Goal: Answer question/provide support: Share knowledge or assist other users

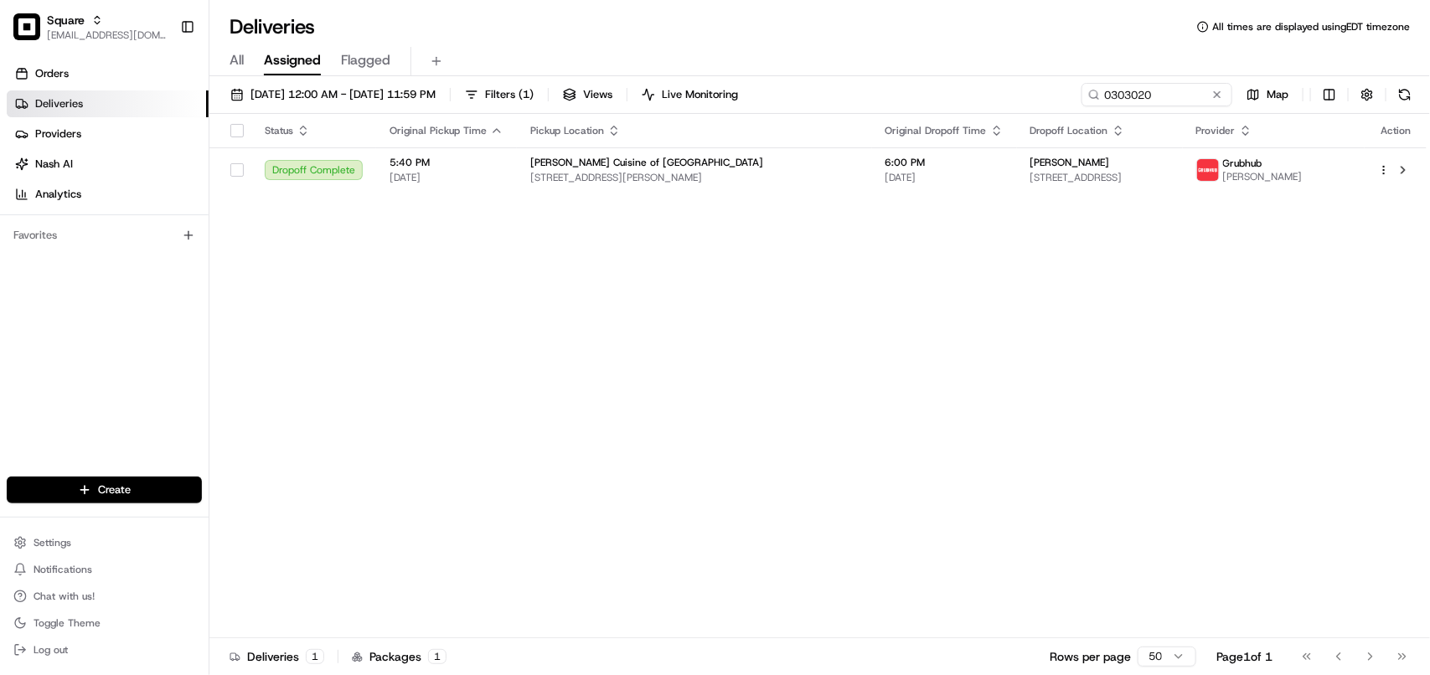
click at [908, 417] on div "Status Original Pickup Time Pickup Location Original Dropoff Time Dropoff Locat…" at bounding box center [817, 376] width 1217 height 525
drag, startPoint x: 1145, startPoint y: 98, endPoint x: 1136, endPoint y: 98, distance: 9.2
click at [908, 98] on input "0303020" at bounding box center [1131, 94] width 201 height 23
click at [908, 96] on input "0303020" at bounding box center [1131, 94] width 201 height 23
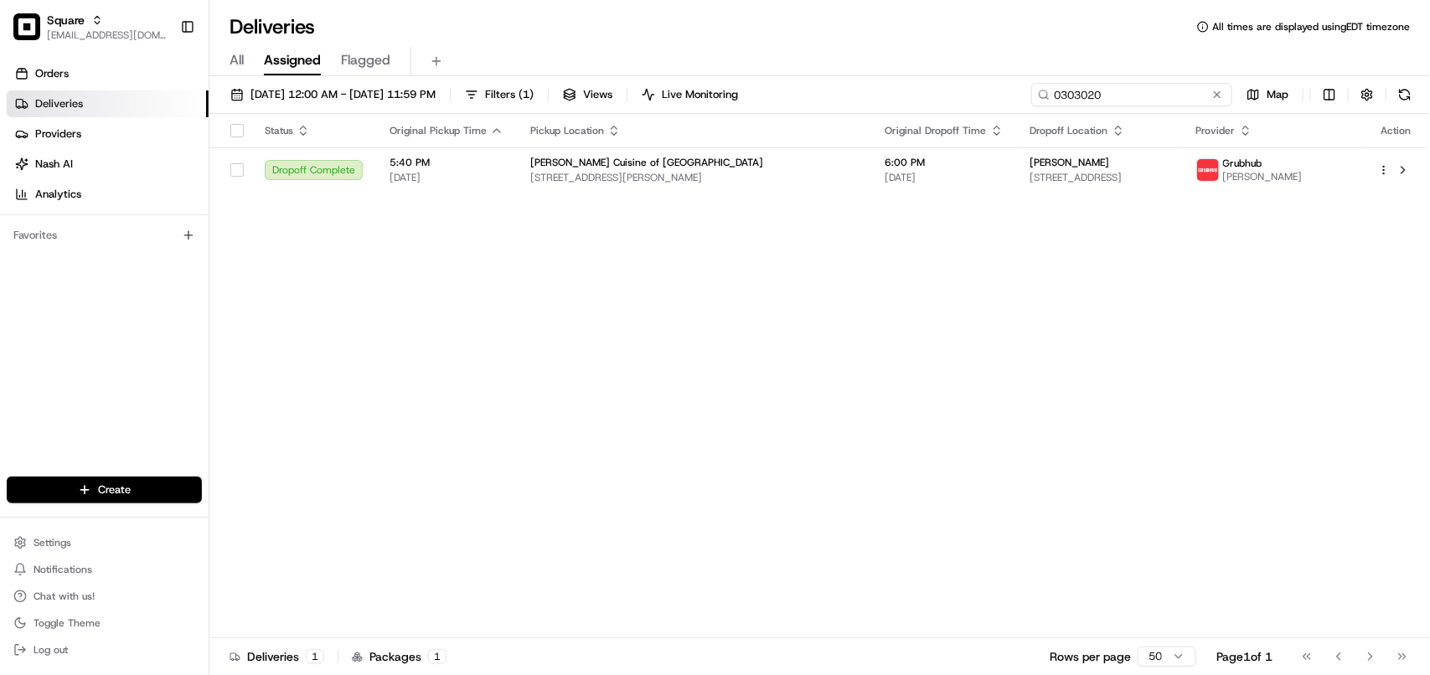
click at [908, 96] on input "0303020" at bounding box center [1131, 94] width 201 height 23
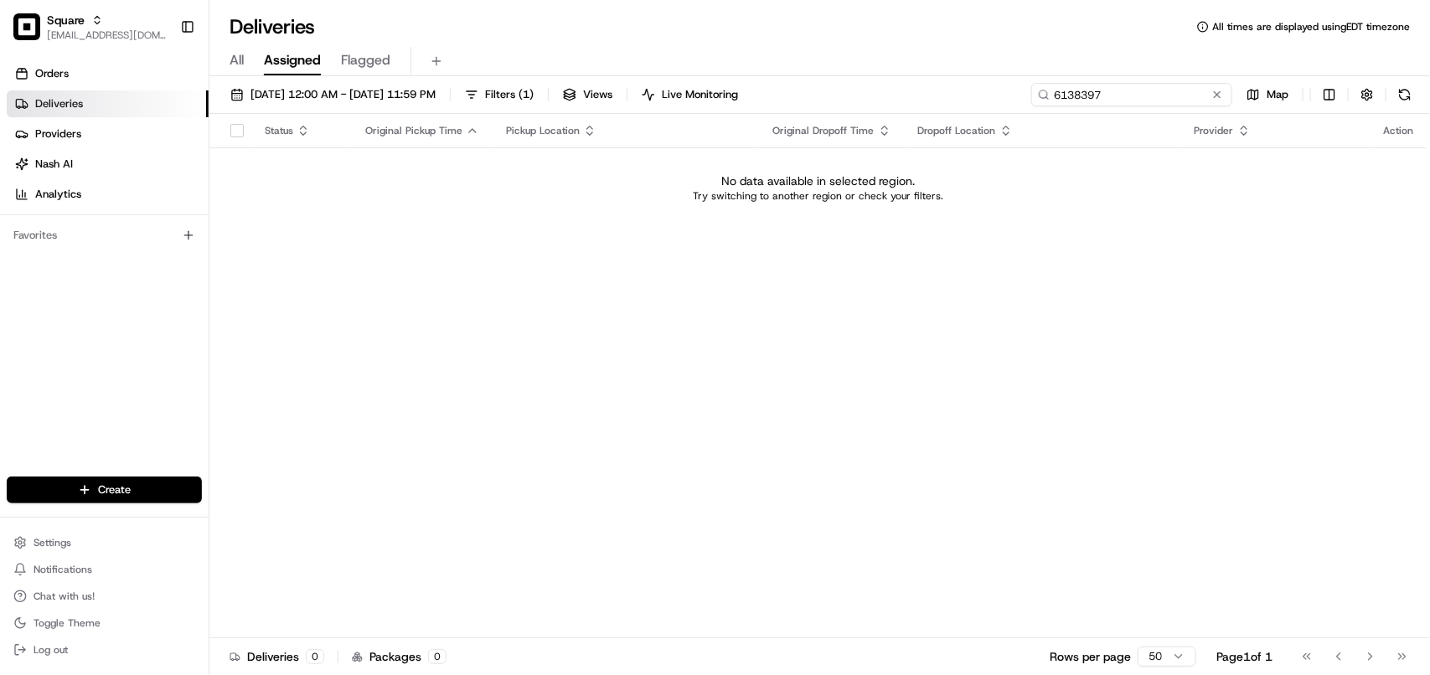
type input "6138397"
drag, startPoint x: 1123, startPoint y: 80, endPoint x: 1104, endPoint y: 90, distance: 21.7
click at [908, 90] on div "[DATE] 12:00 AM - [DATE] 11:59 PM Filters ( 1 ) Views Live Monitoring 6138397 M…" at bounding box center [819, 377] width 1221 height 602
click at [908, 106] on input "6138397" at bounding box center [1131, 94] width 201 height 23
click at [908, 105] on input "6138397" at bounding box center [1131, 94] width 201 height 23
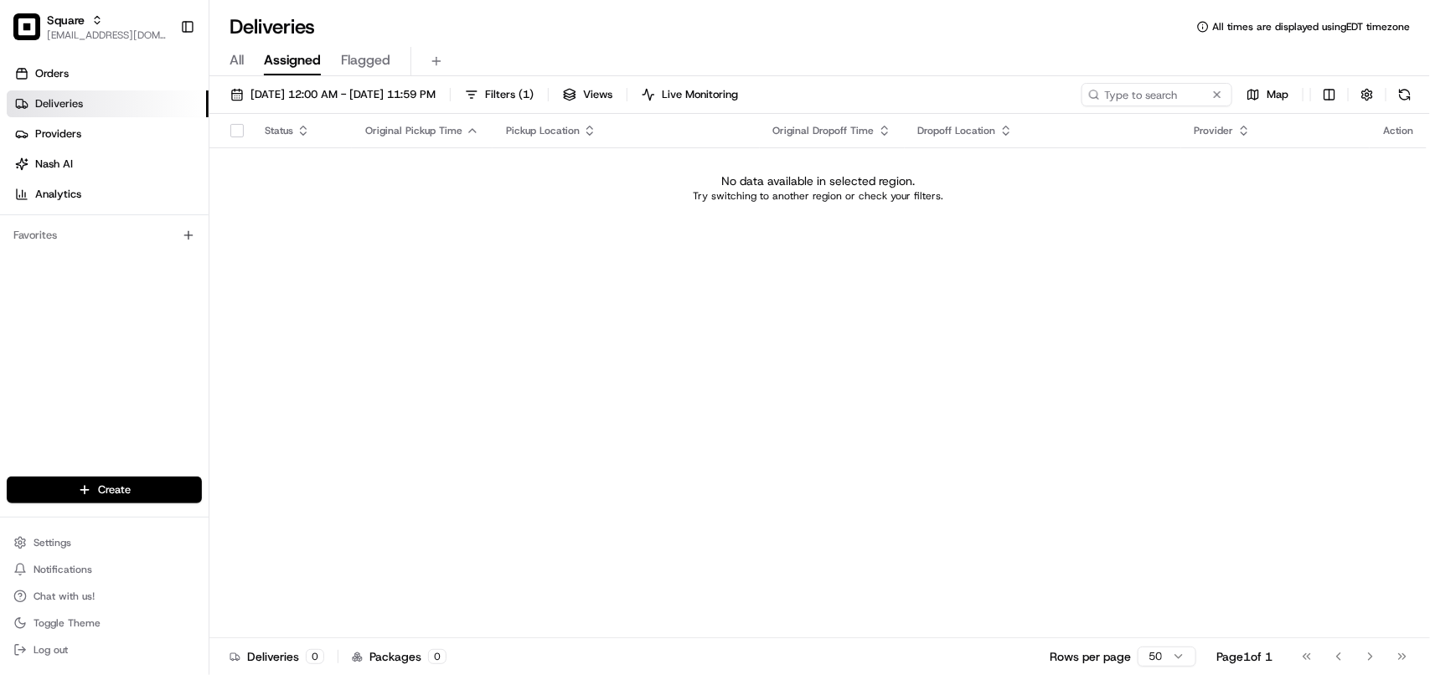
click at [239, 55] on span "All" at bounding box center [237, 60] width 14 height 20
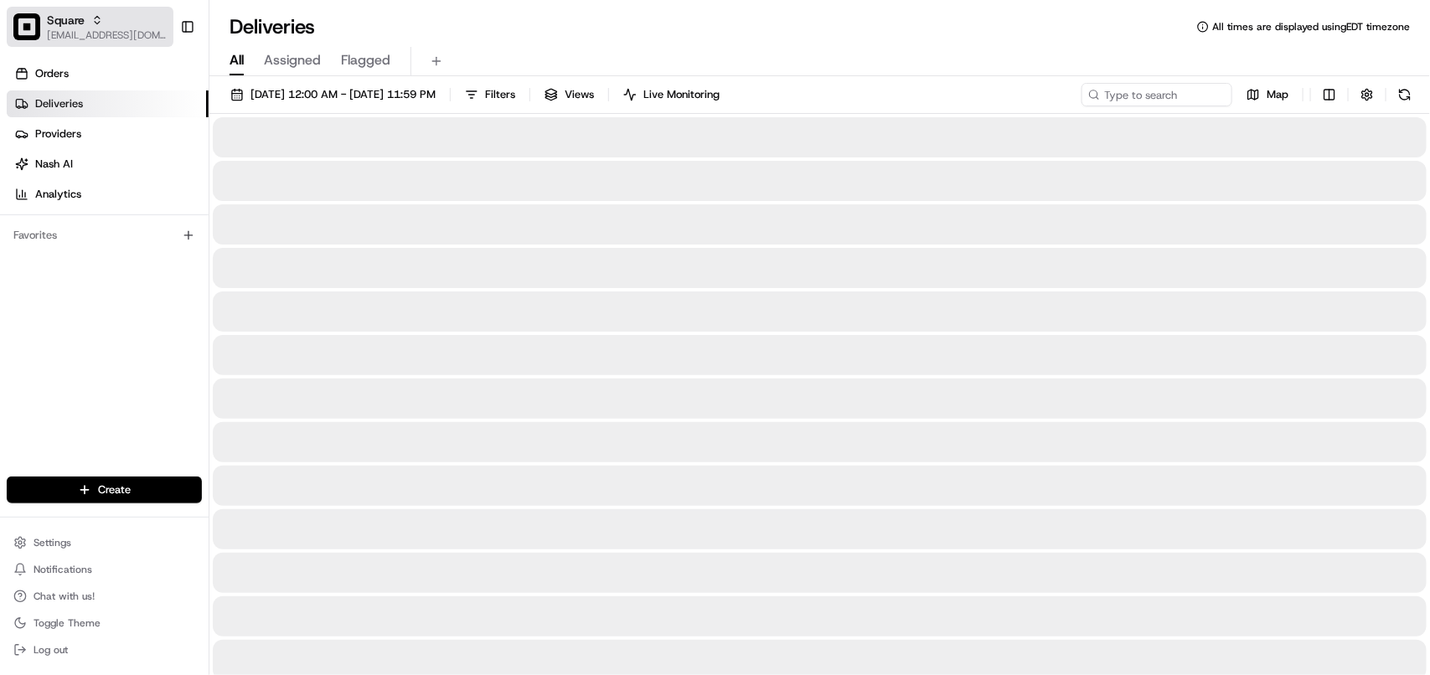
click at [81, 34] on span "[EMAIL_ADDRESS][DOMAIN_NAME]" at bounding box center [107, 34] width 120 height 13
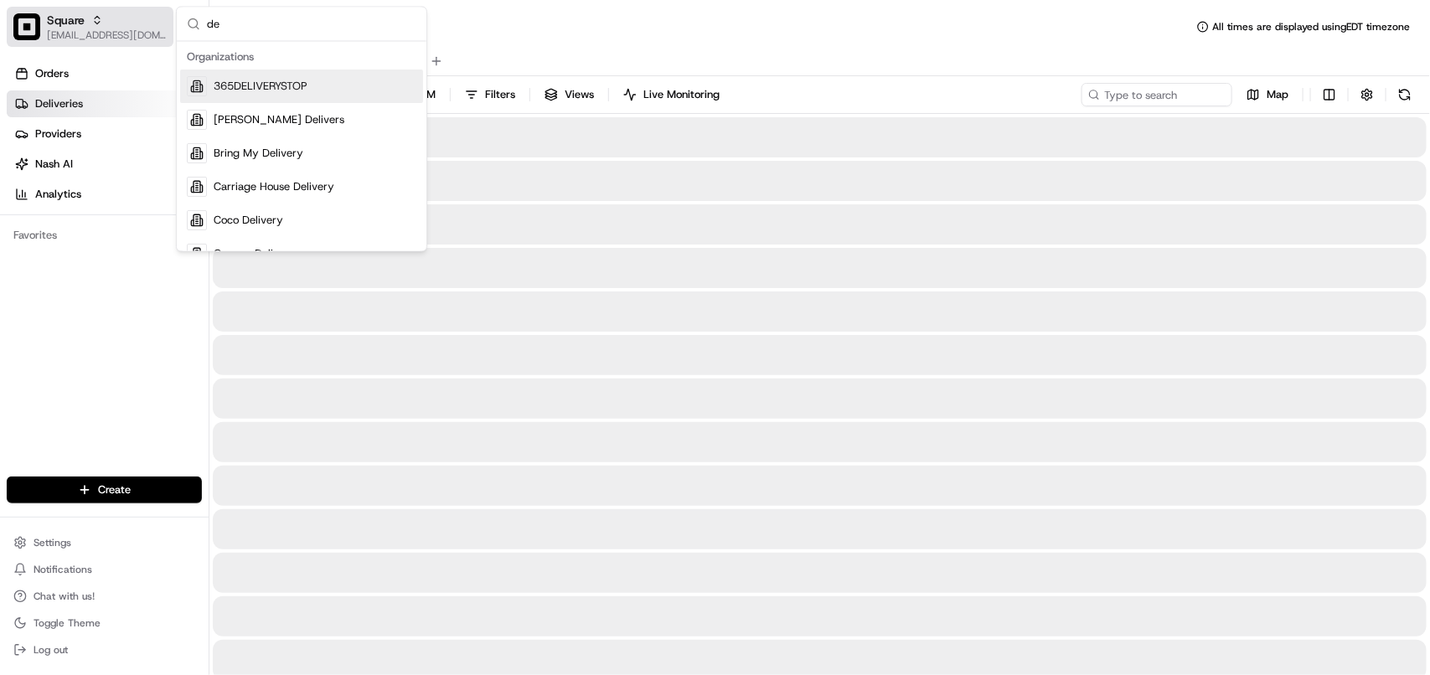
type input "d"
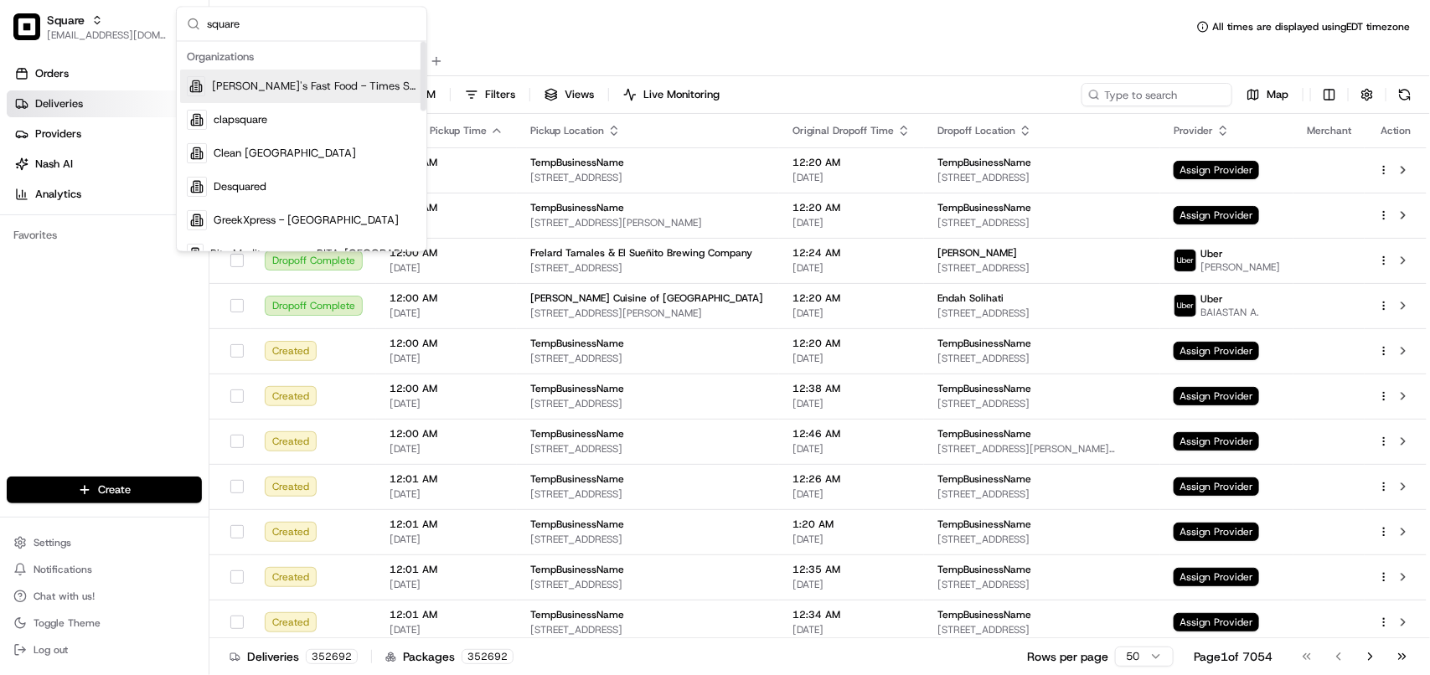
type input "square"
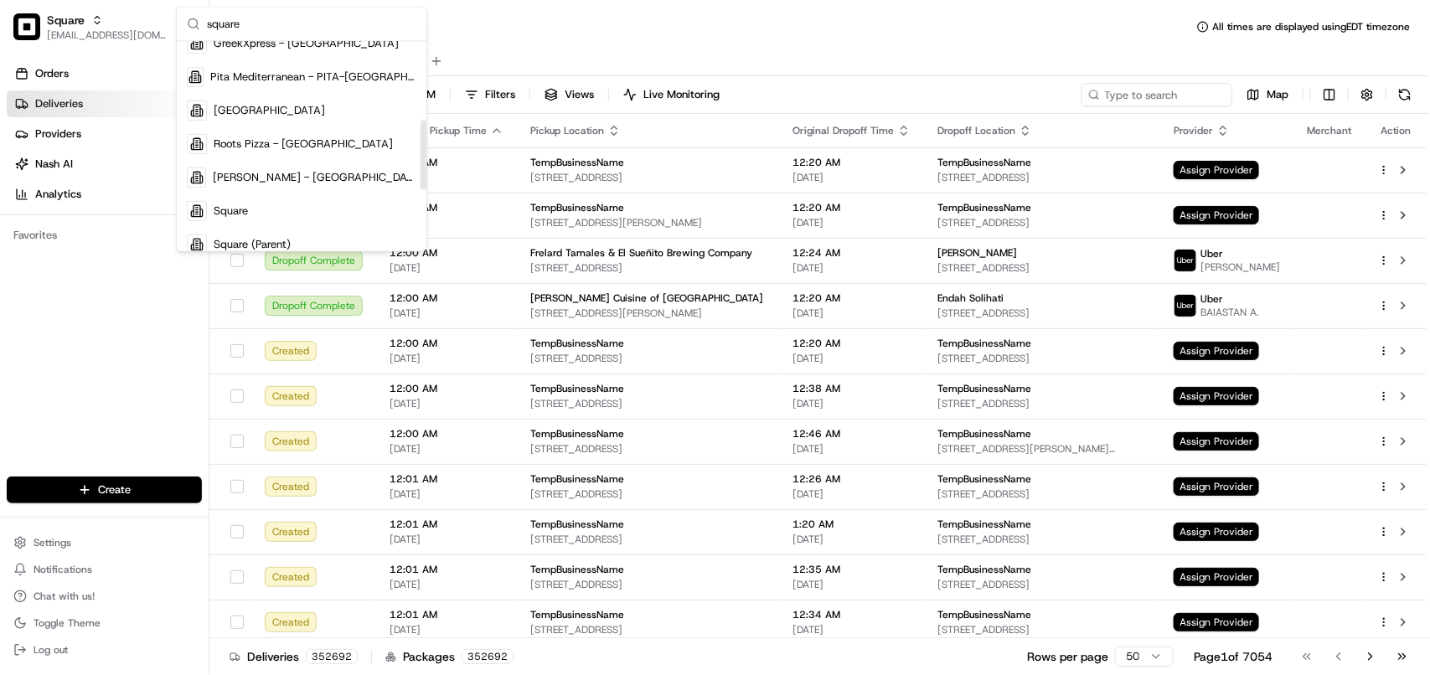
scroll to position [298, 0]
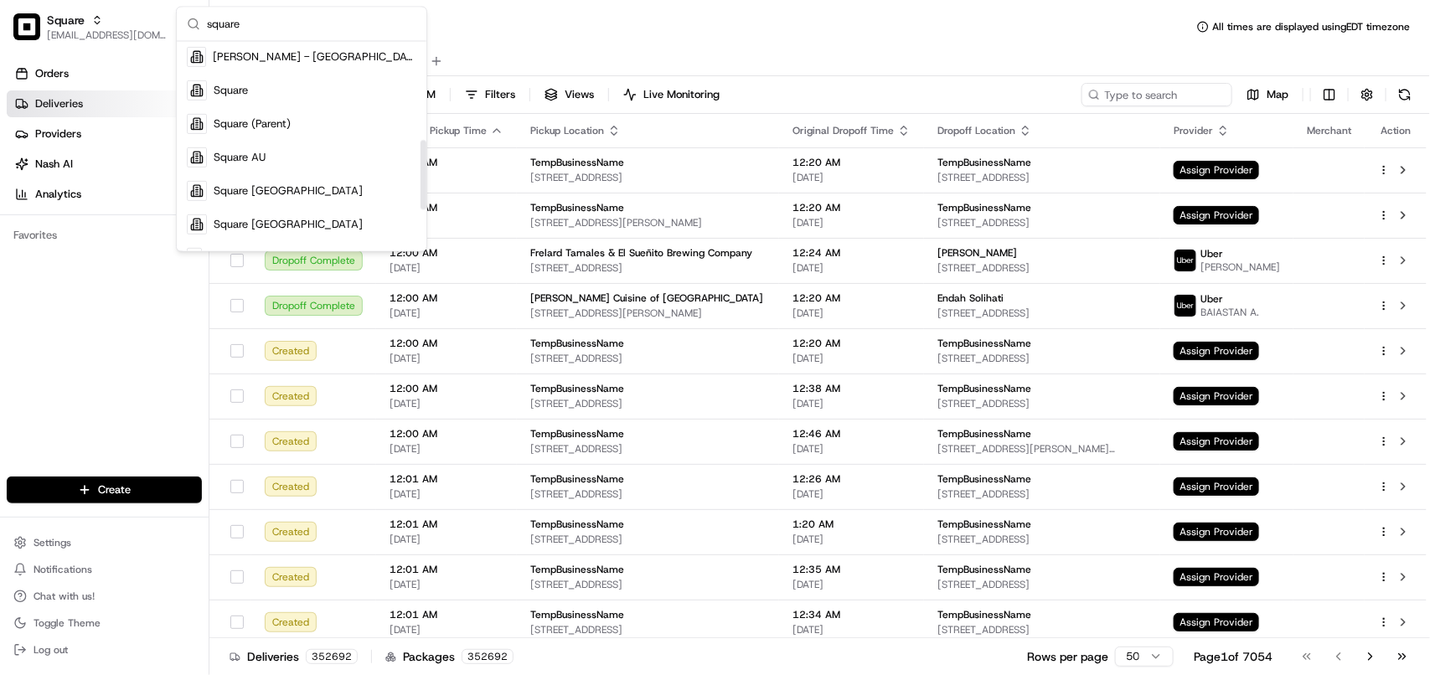
drag, startPoint x: 424, startPoint y: 99, endPoint x: 310, endPoint y: 198, distance: 150.9
click at [421, 198] on div "Suggestions" at bounding box center [424, 175] width 6 height 70
click at [282, 219] on div "Square [GEOGRAPHIC_DATA]" at bounding box center [301, 225] width 243 height 34
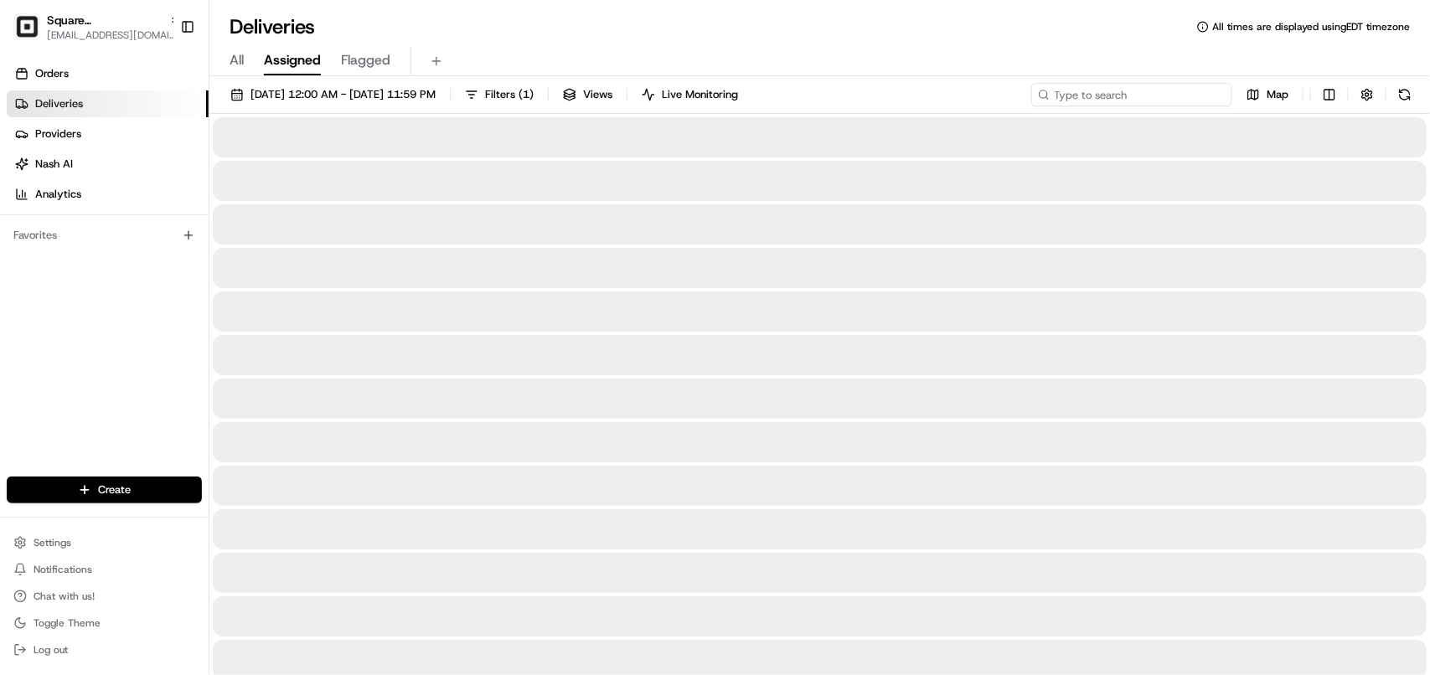
click at [908, 88] on input at bounding box center [1131, 94] width 201 height 23
paste input "6138397"
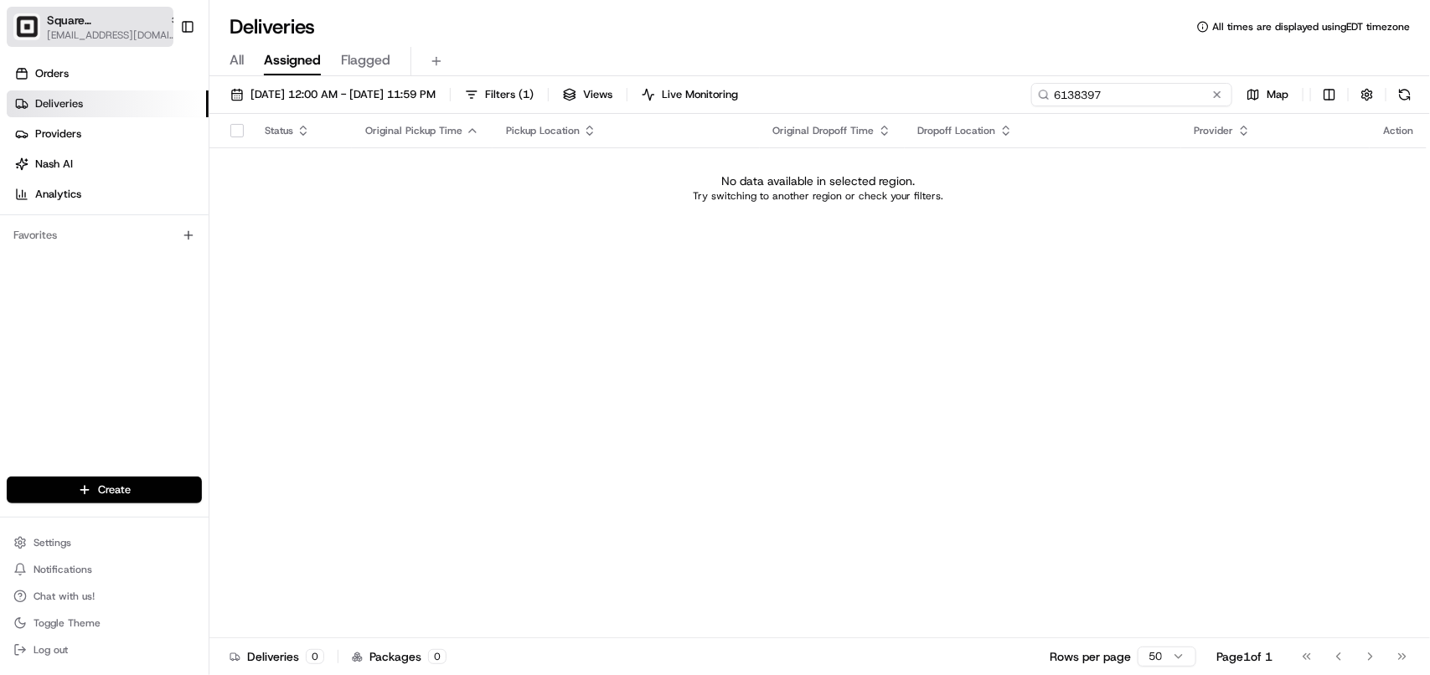
type input "6138397"
click at [68, 30] on span "[EMAIL_ADDRESS][DOMAIN_NAME]" at bounding box center [114, 34] width 134 height 13
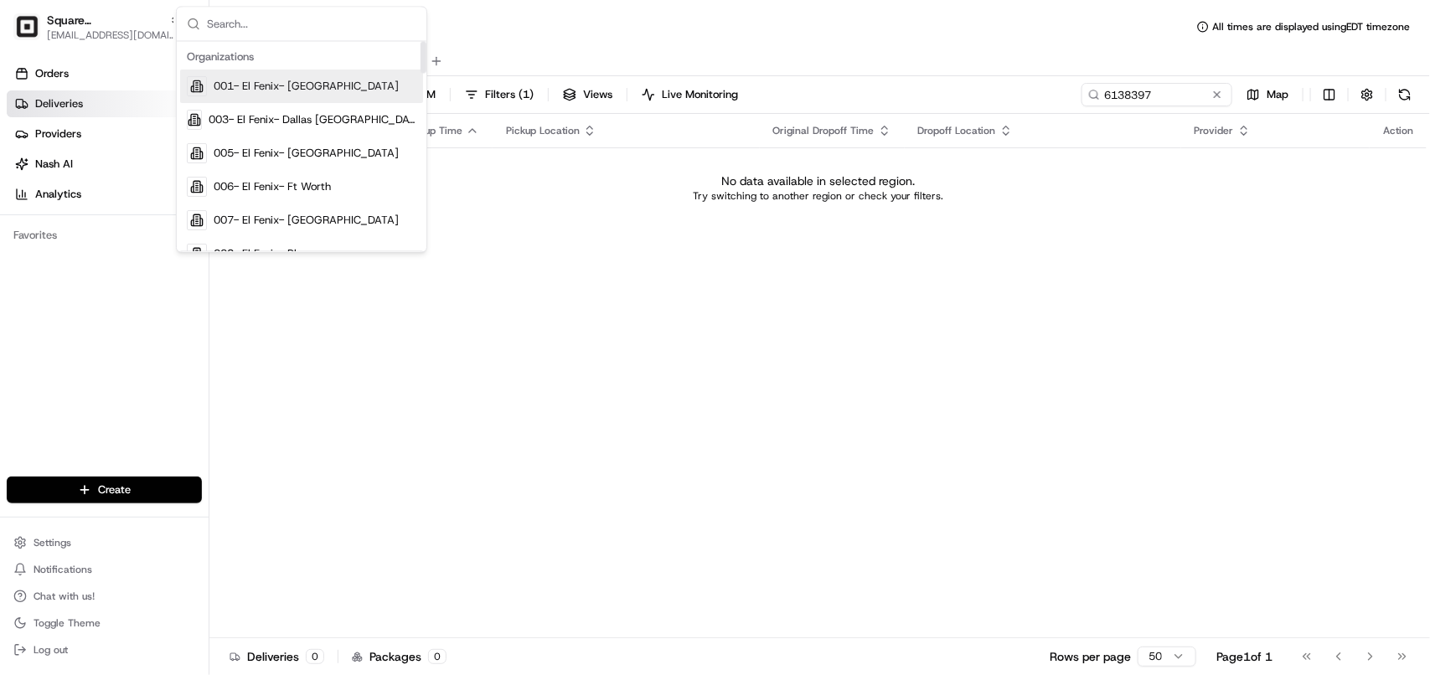
click at [243, 29] on input "text" at bounding box center [311, 25] width 209 height 34
type input "square"
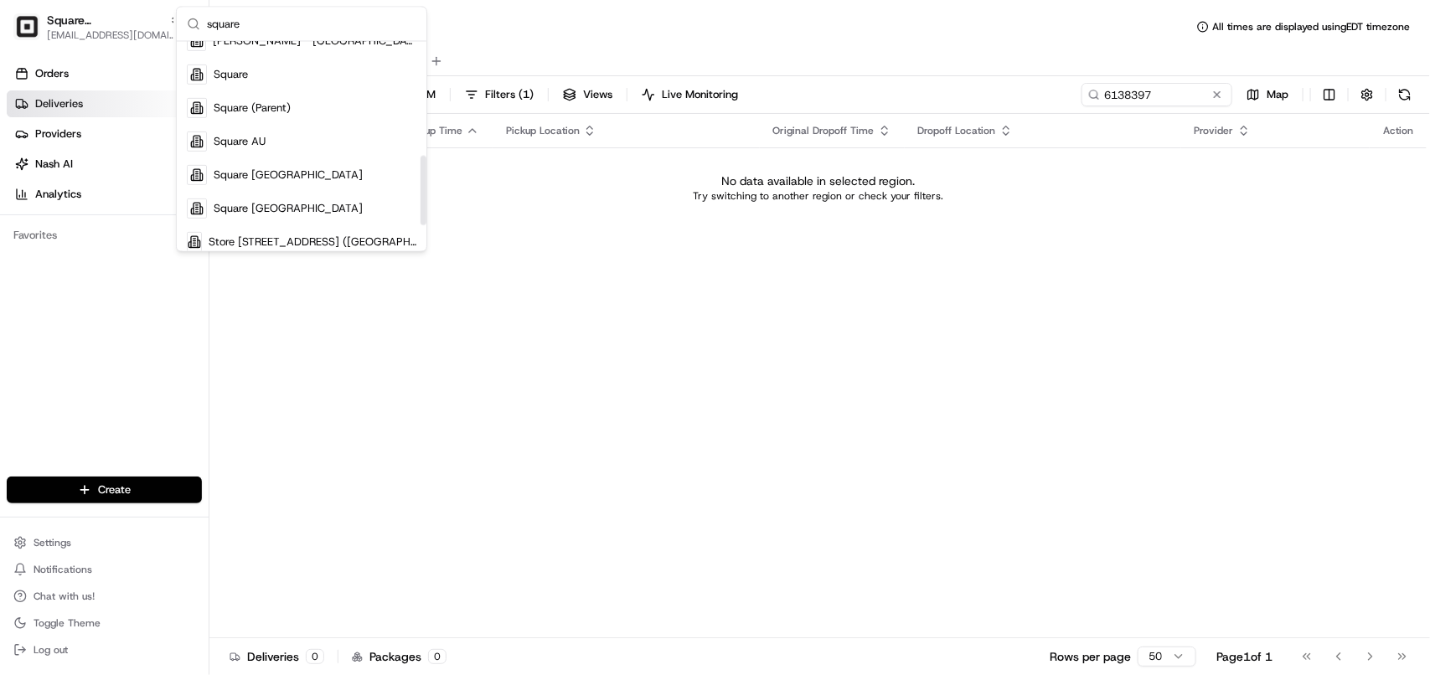
scroll to position [349, 0]
drag, startPoint x: 421, startPoint y: 85, endPoint x: 416, endPoint y: 201, distance: 115.7
click at [421, 201] on div "Suggestions" at bounding box center [424, 192] width 6 height 70
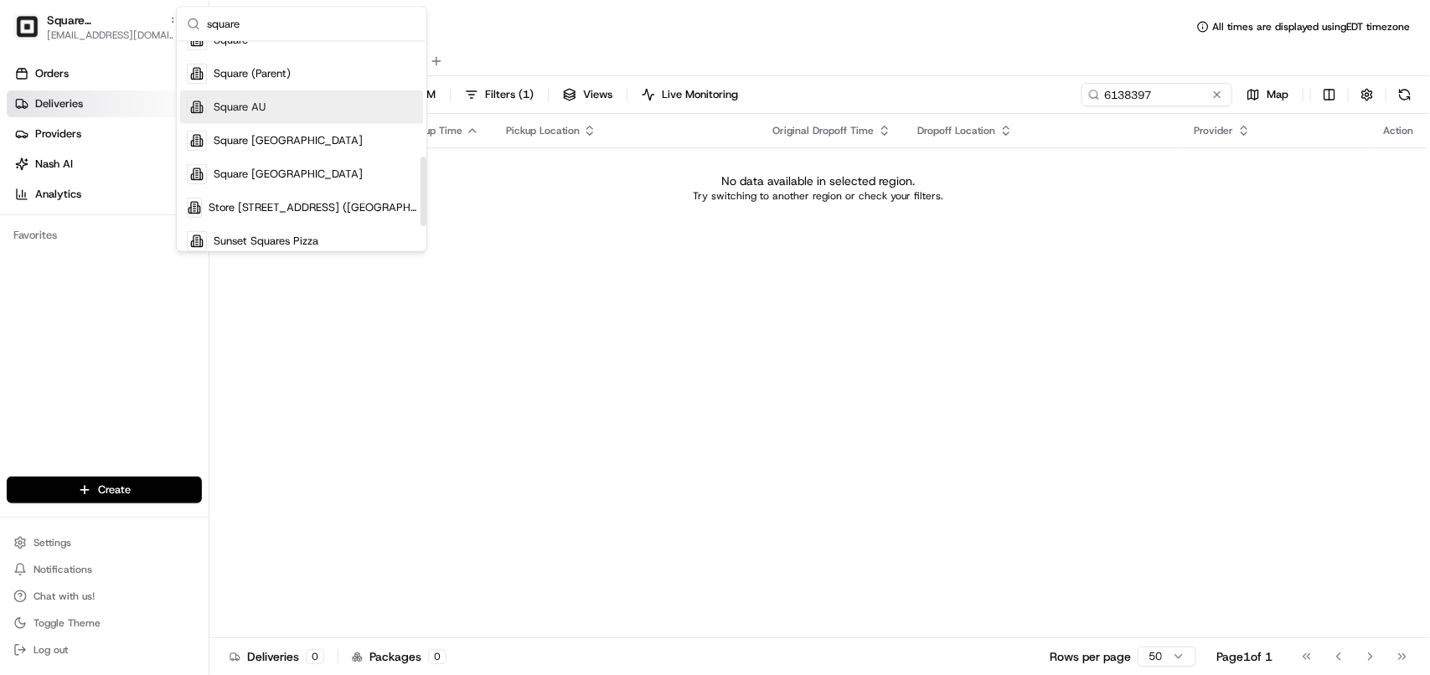
click at [266, 114] on div "Square AU" at bounding box center [301, 107] width 243 height 34
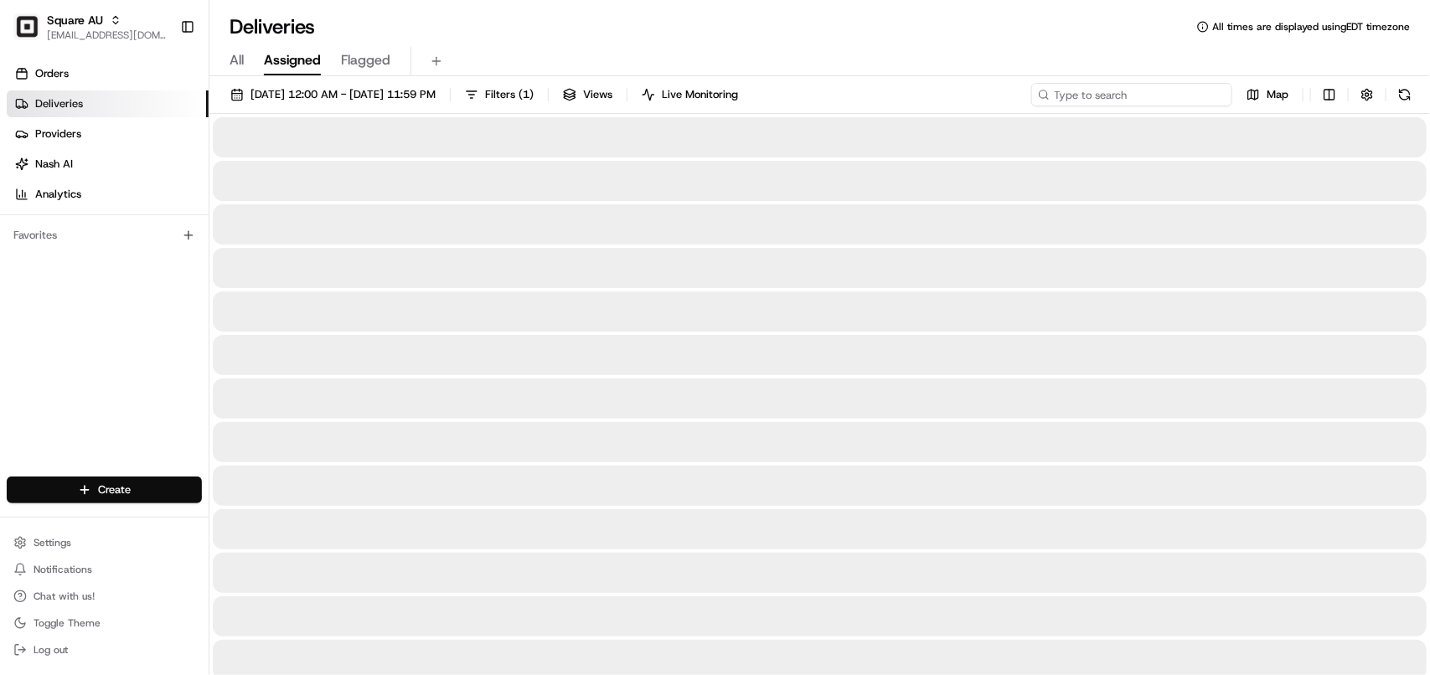
click at [908, 102] on input at bounding box center [1131, 94] width 201 height 23
paste input "6138397"
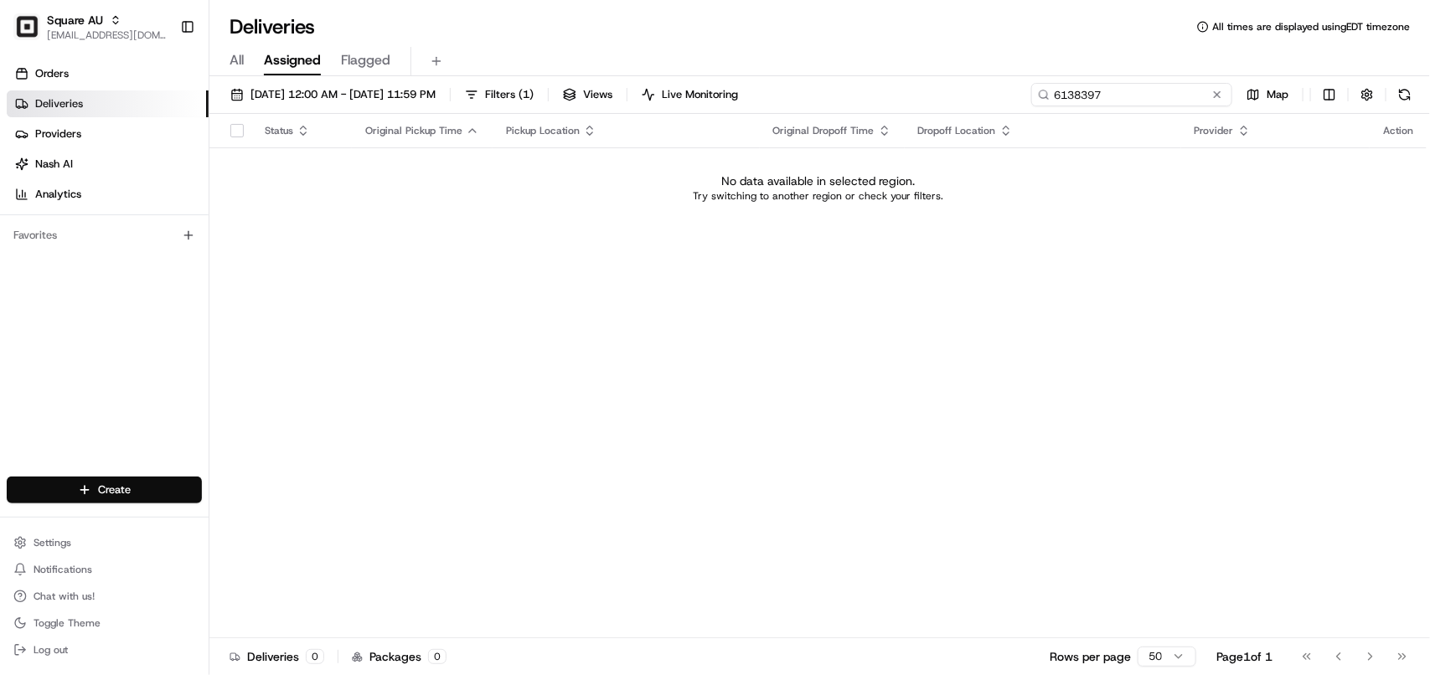
type input "6138397"
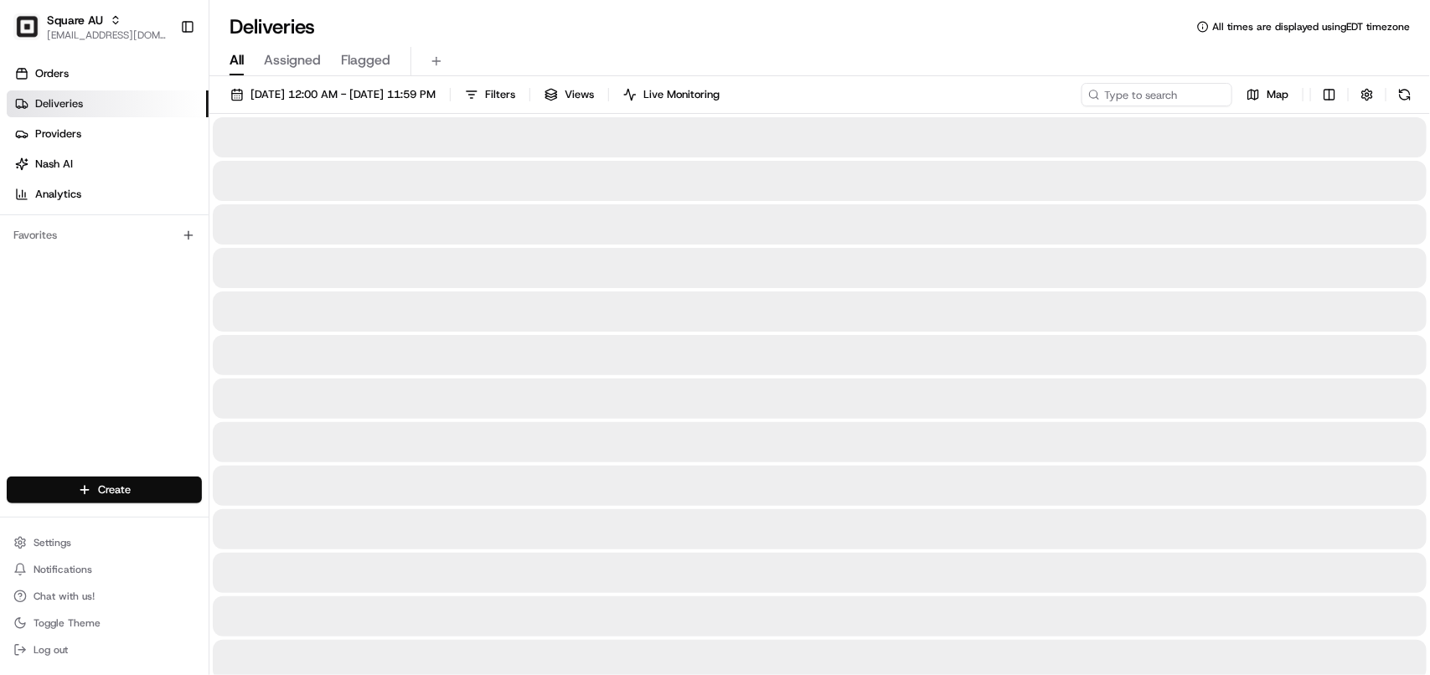
click at [235, 60] on span "All" at bounding box center [237, 60] width 14 height 20
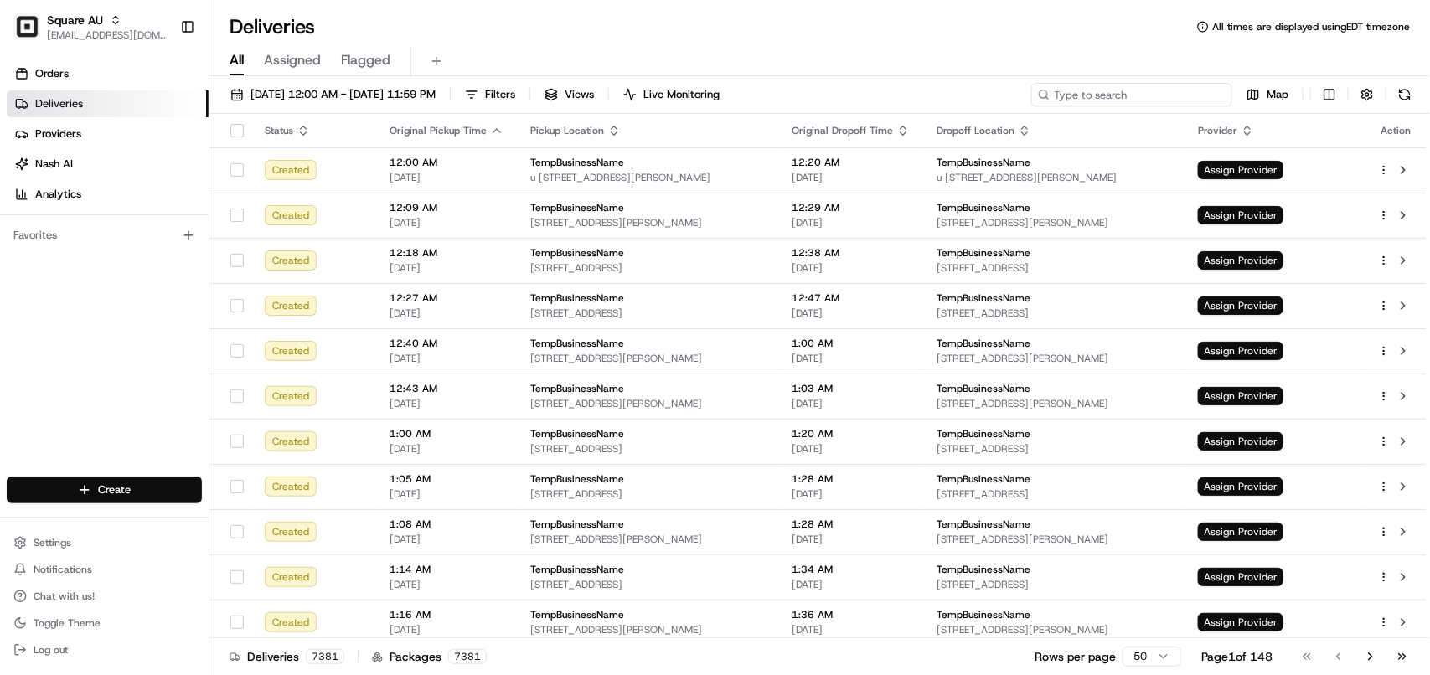
click at [908, 105] on input at bounding box center [1131, 94] width 201 height 23
paste input "6138397"
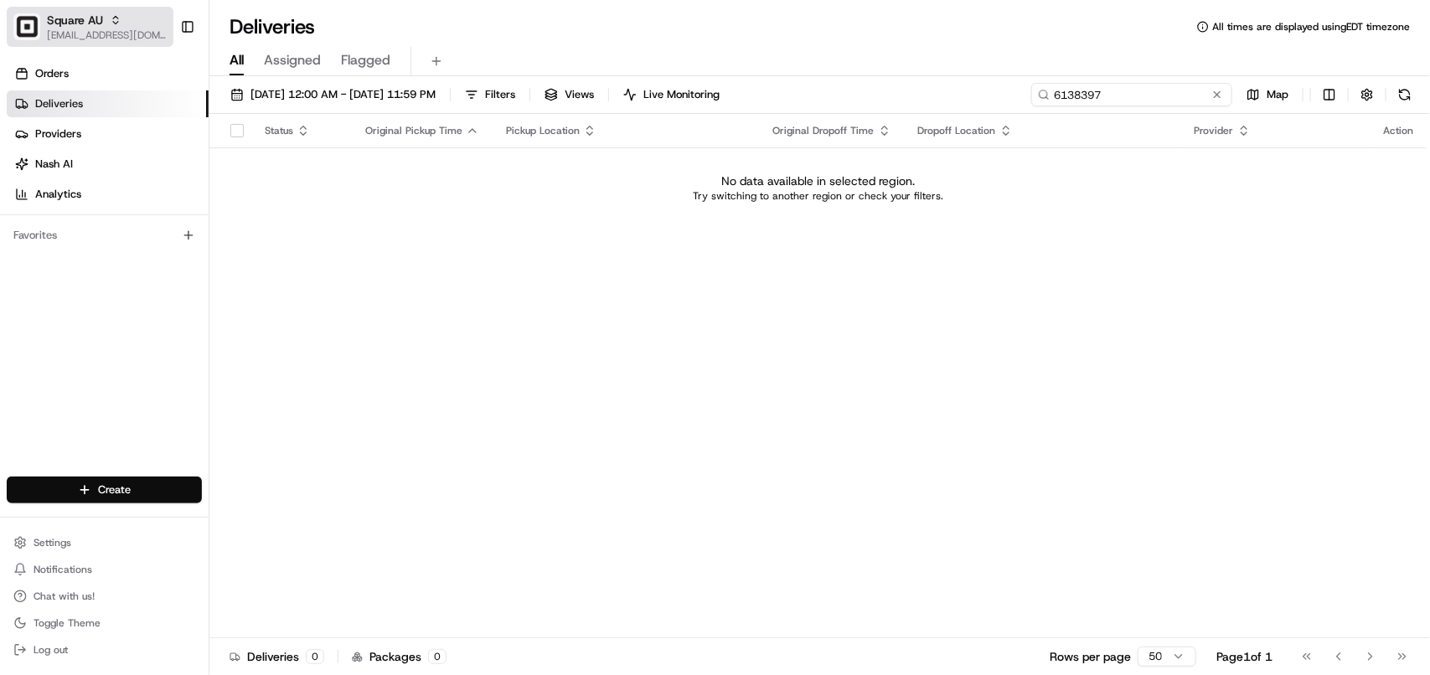
type input "6138397"
click at [93, 31] on span "[EMAIL_ADDRESS][DOMAIN_NAME]" at bounding box center [107, 34] width 120 height 13
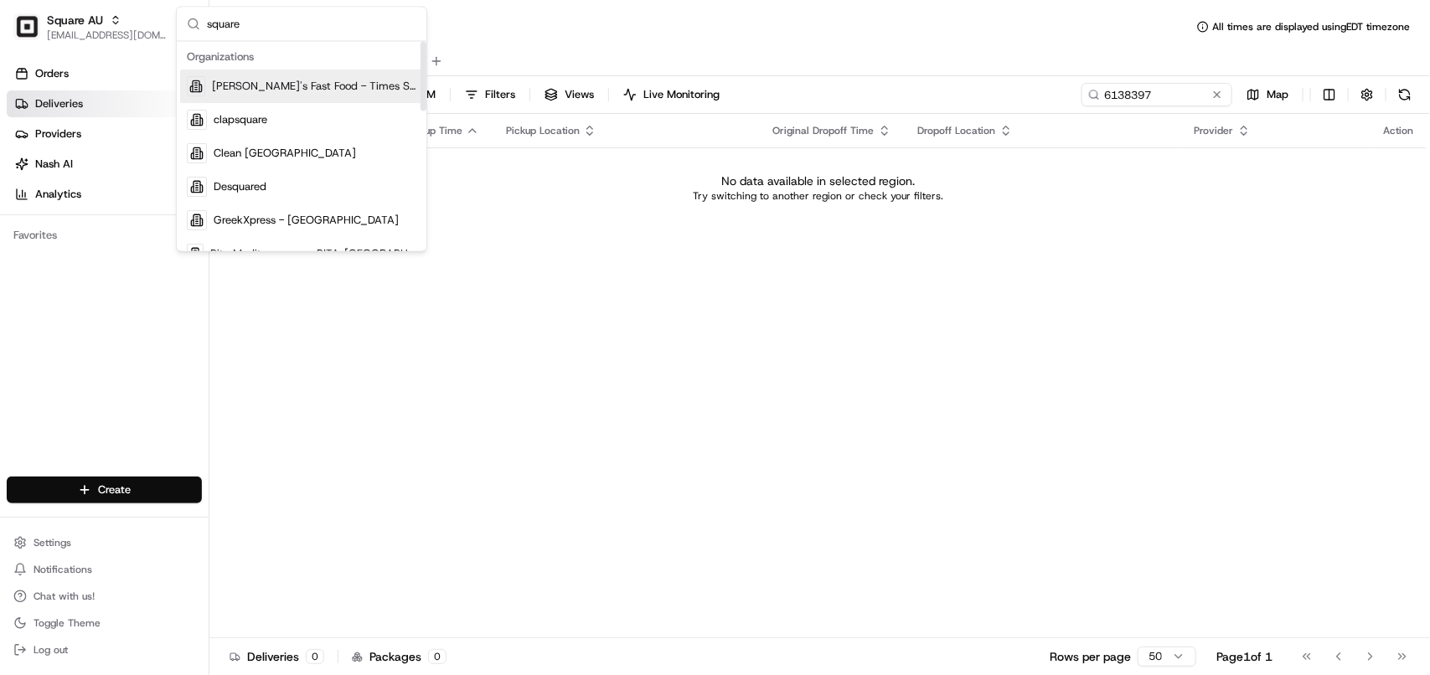
type input "square"
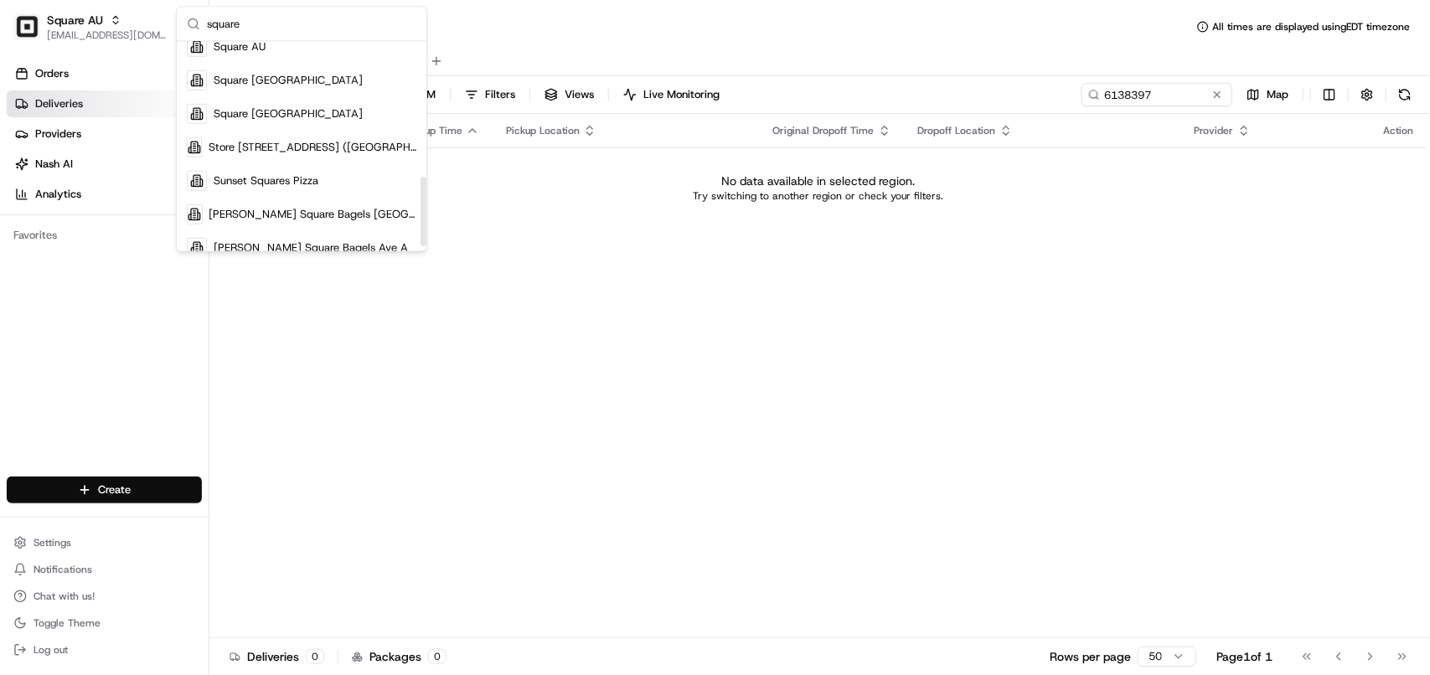
scroll to position [345, 0]
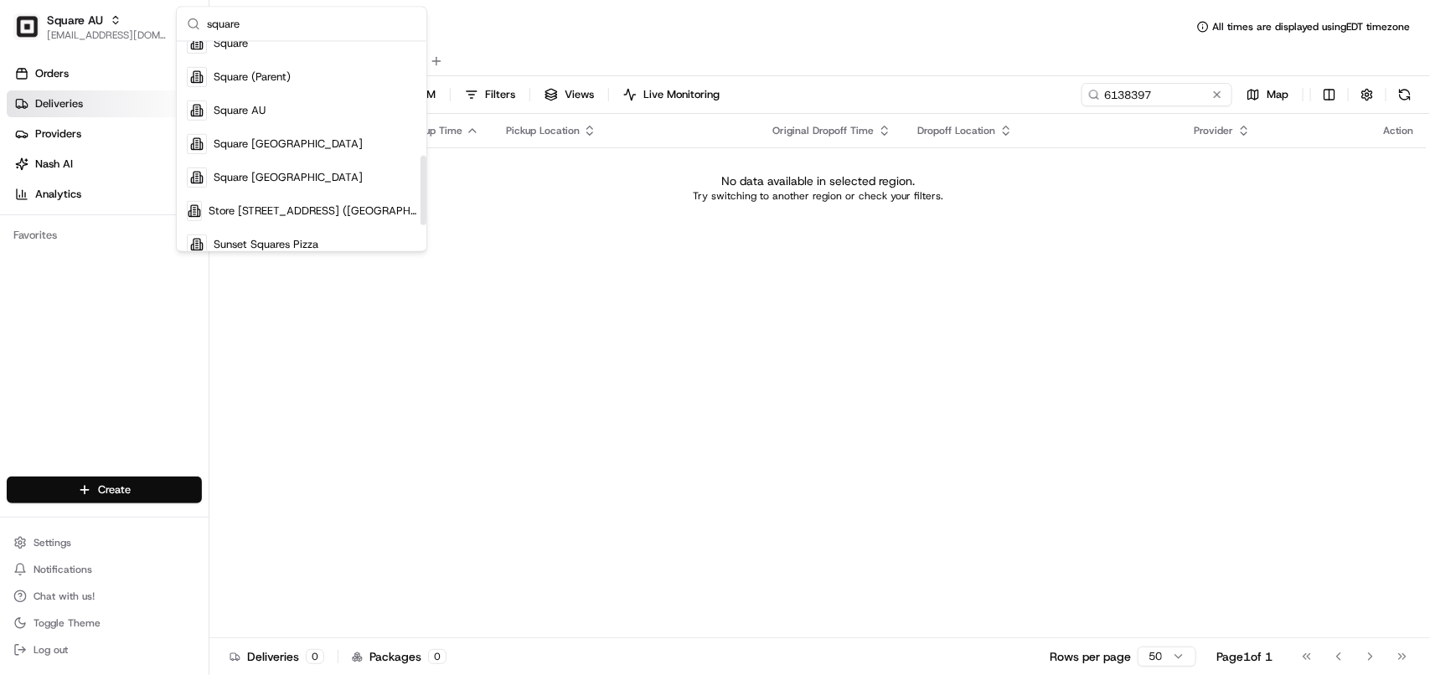
drag, startPoint x: 420, startPoint y: 74, endPoint x: 411, endPoint y: 189, distance: 115.1
click at [421, 189] on div "Suggestions" at bounding box center [424, 191] width 6 height 70
click at [310, 138] on div "Square [GEOGRAPHIC_DATA]" at bounding box center [301, 144] width 243 height 34
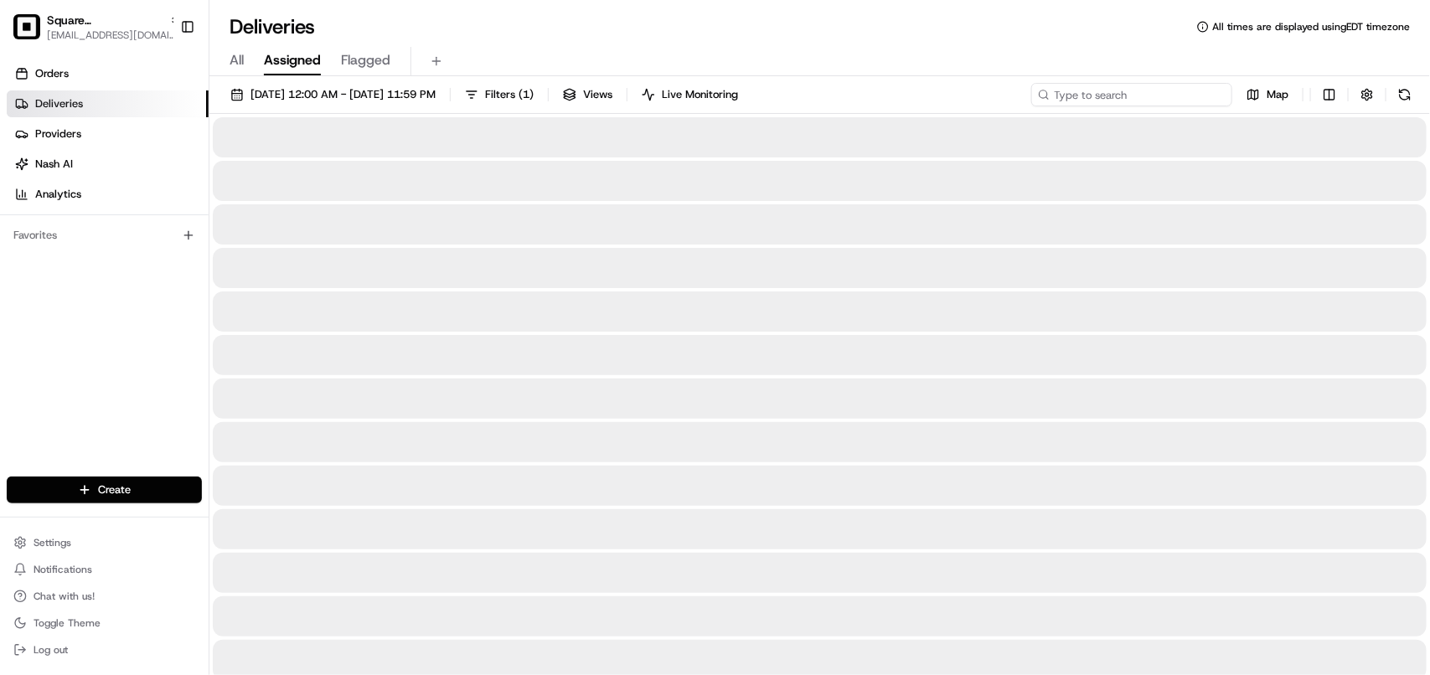
paste input "6138397"
click at [908, 101] on input at bounding box center [1131, 94] width 201 height 23
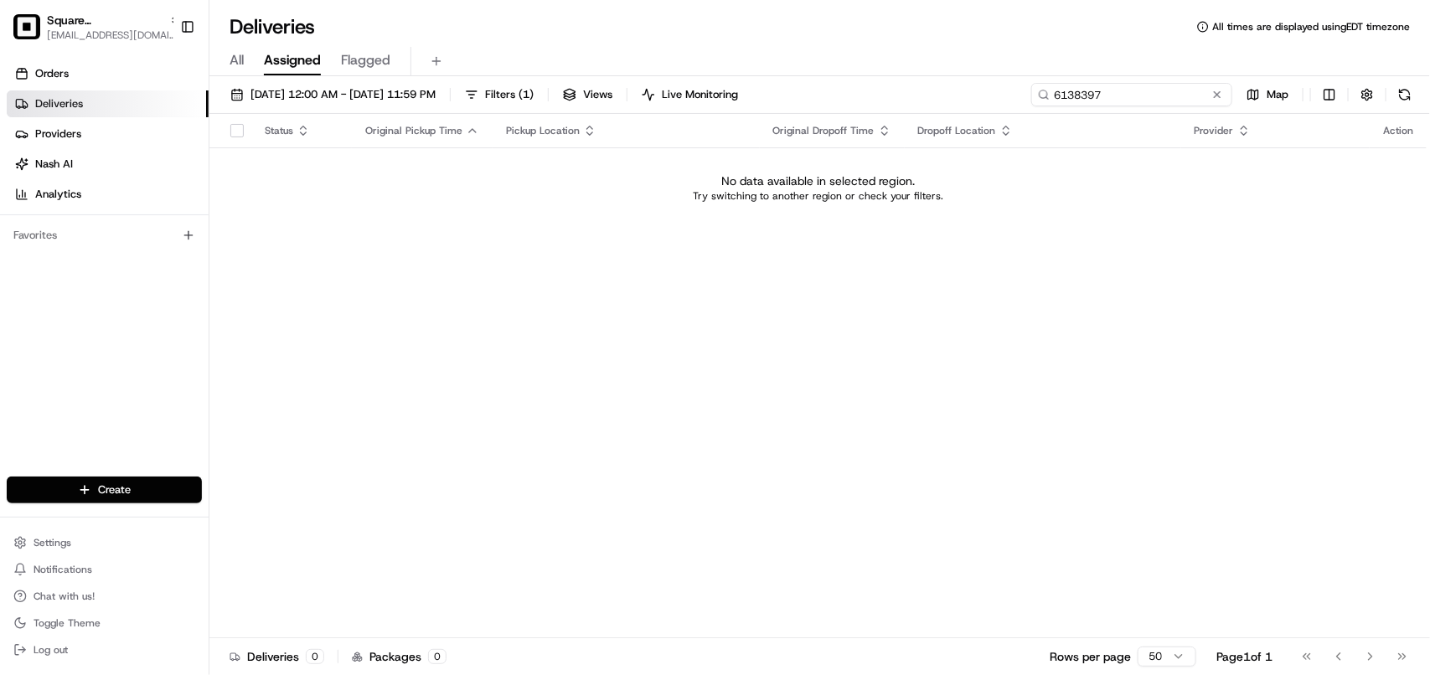
type input "6138397"
click at [235, 64] on span "All" at bounding box center [237, 60] width 14 height 20
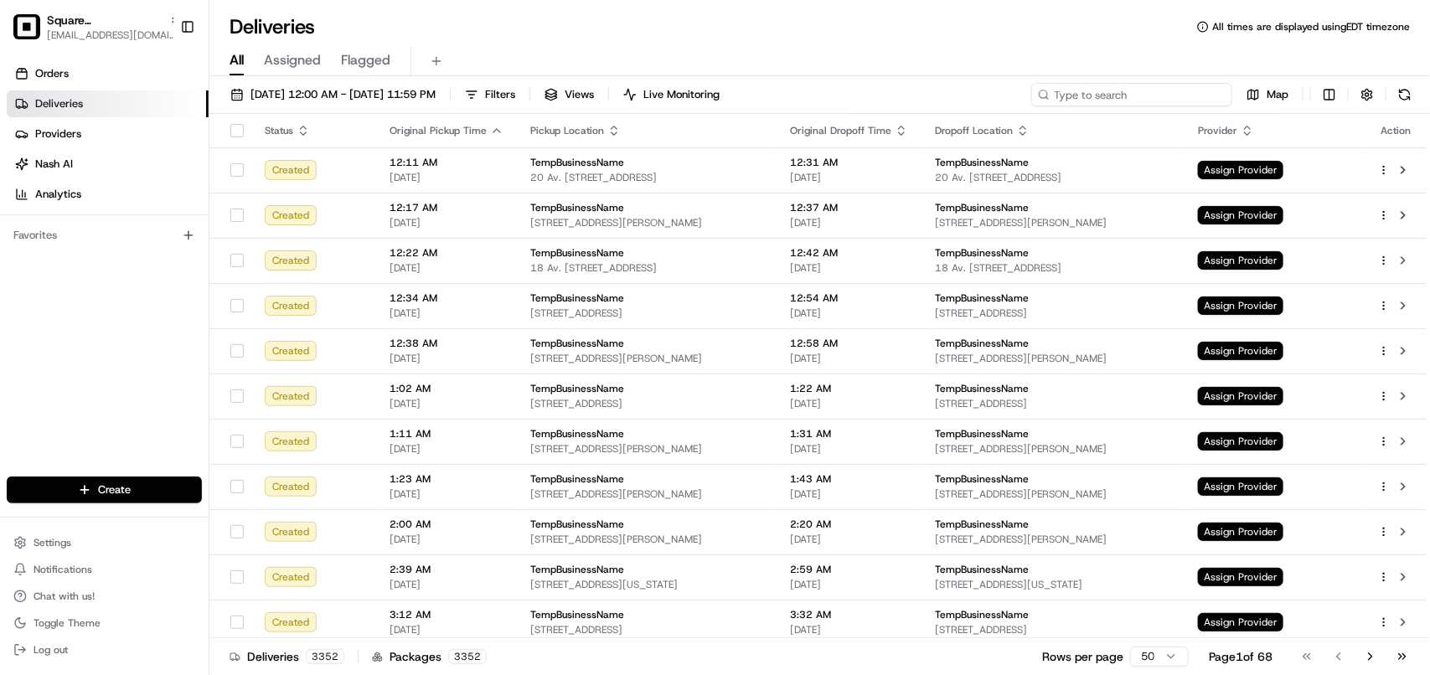
click at [908, 101] on input at bounding box center [1131, 94] width 201 height 23
paste input "6138397"
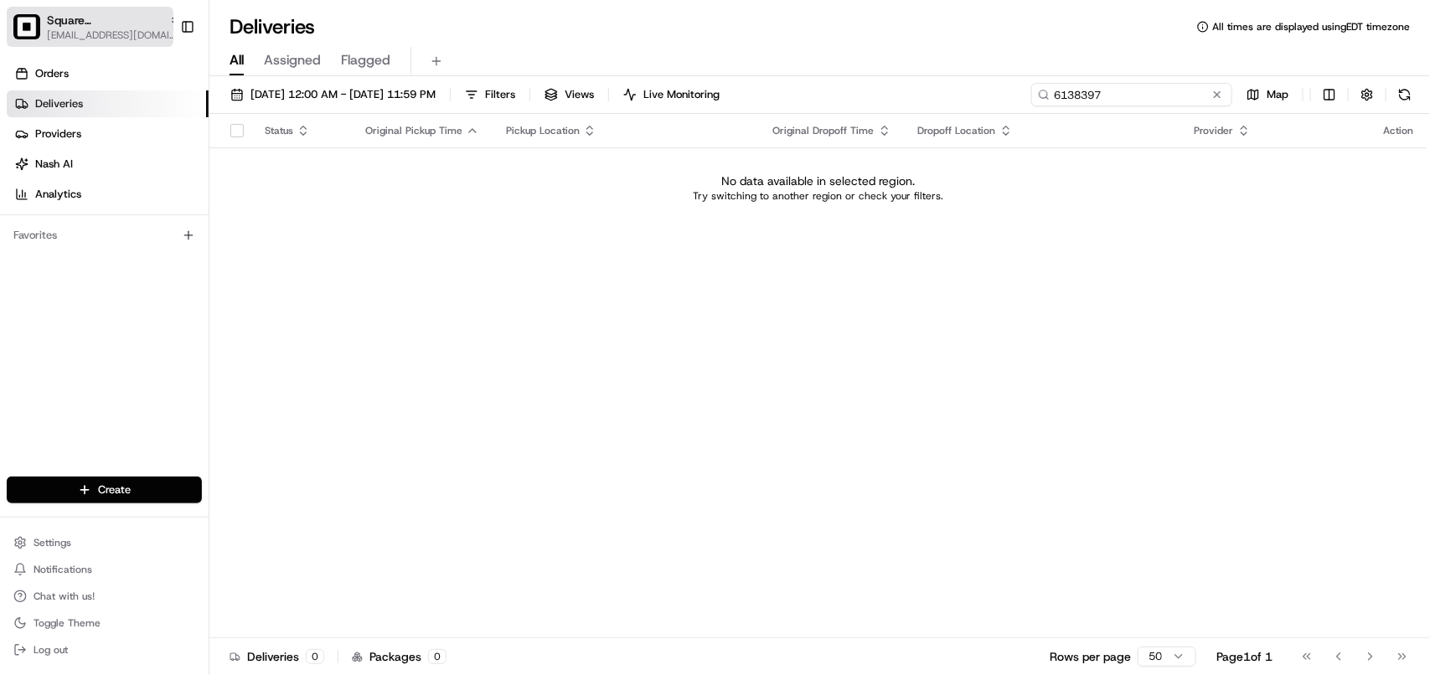
type input "6138397"
click at [85, 27] on span "Square [GEOGRAPHIC_DATA]" at bounding box center [105, 20] width 116 height 17
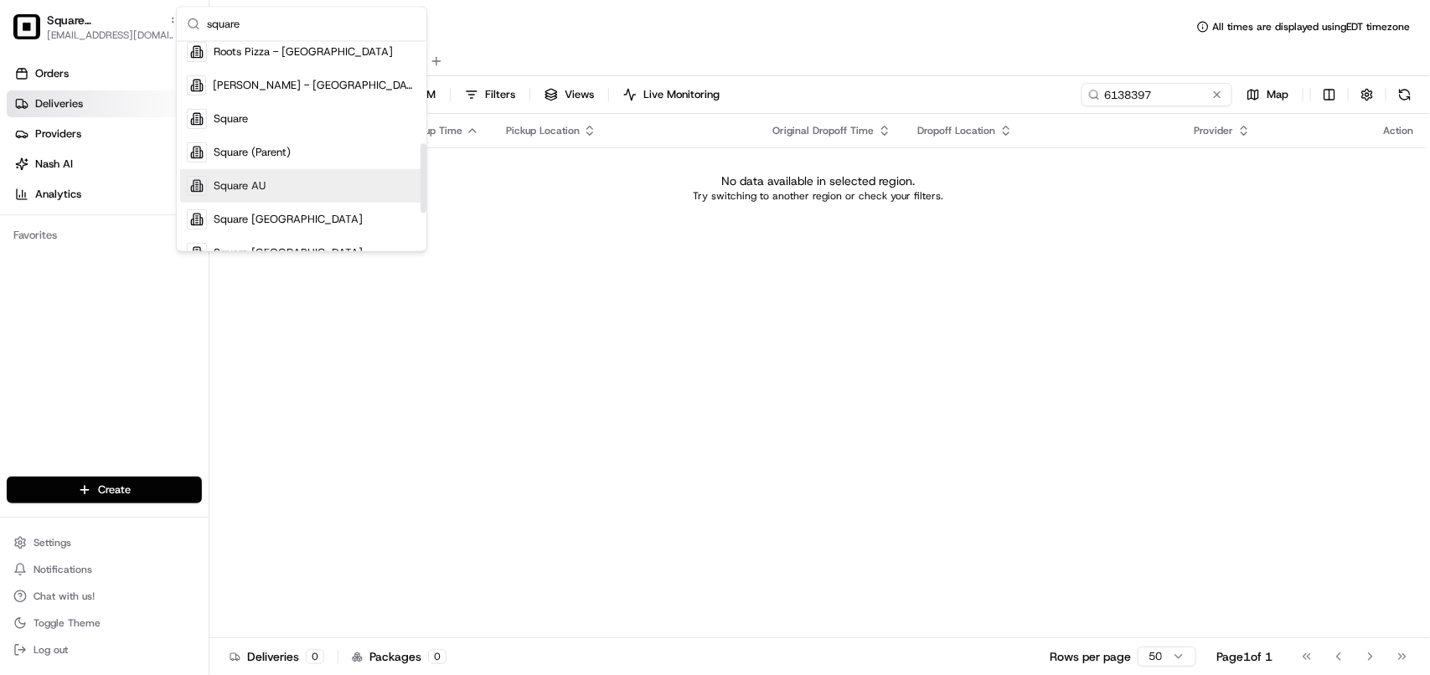
scroll to position [314, 0]
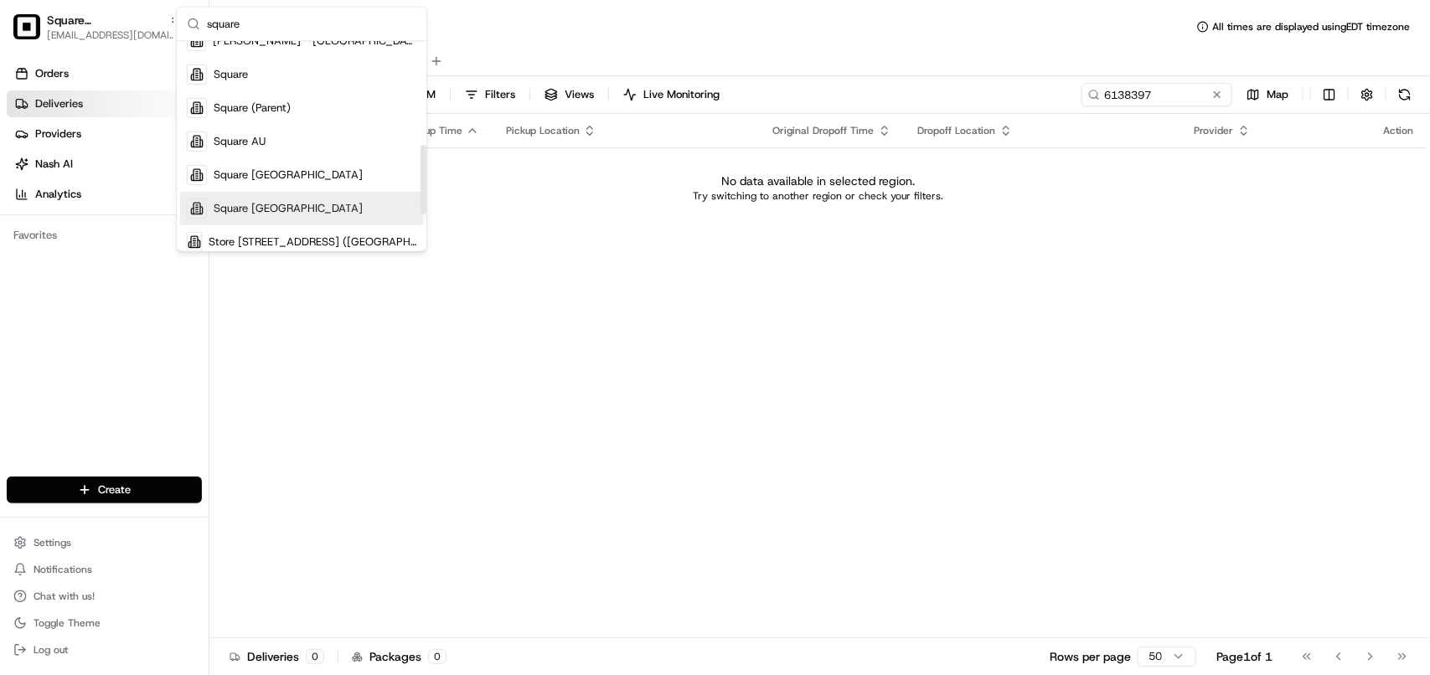
type input "square"
click at [337, 198] on div "Square [GEOGRAPHIC_DATA]" at bounding box center [301, 209] width 243 height 34
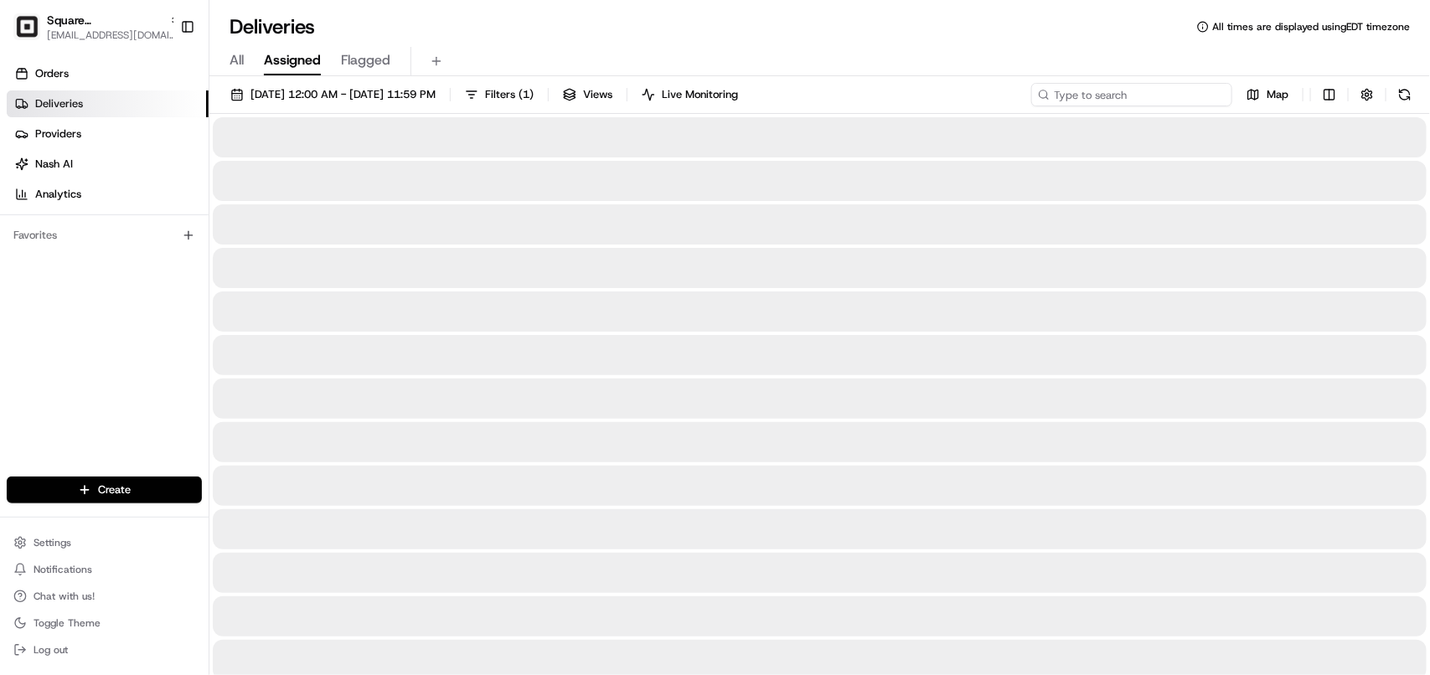
click at [908, 92] on input at bounding box center [1131, 94] width 201 height 23
paste input "6138397"
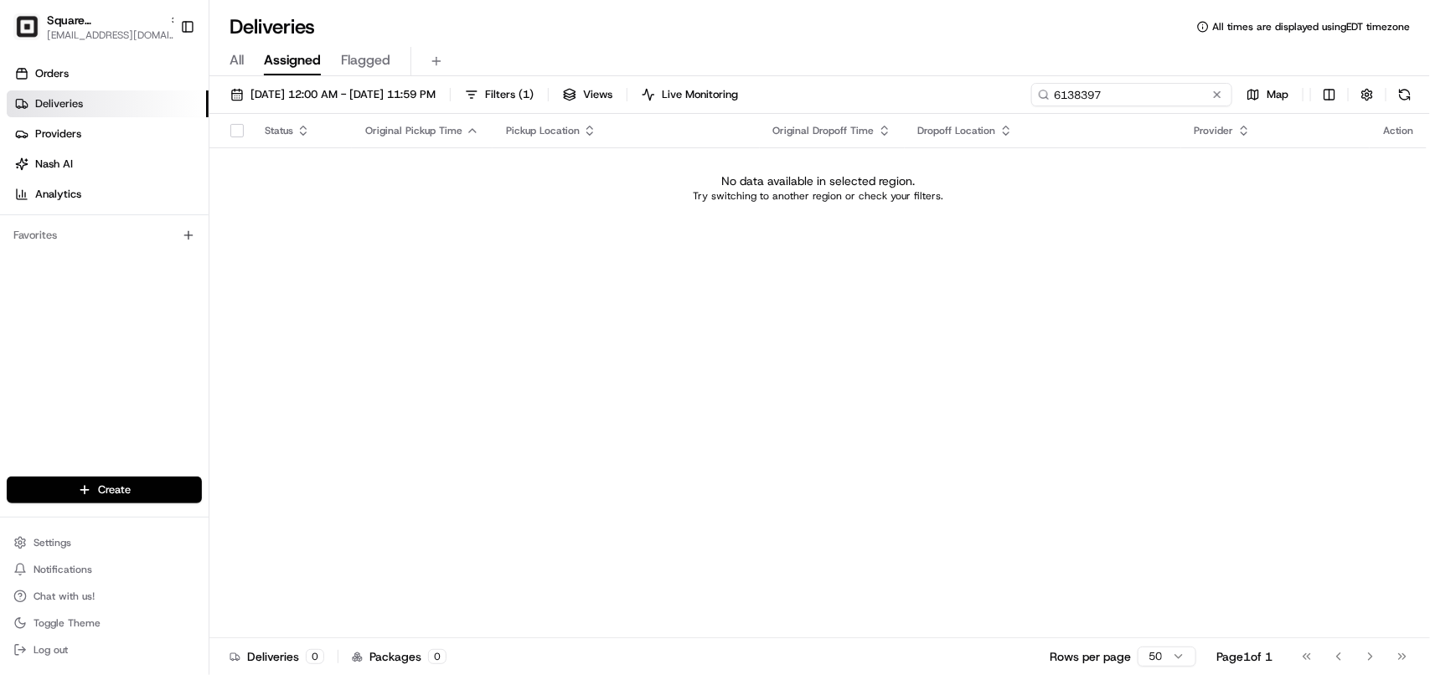
type input "6138397"
click at [240, 59] on span "All" at bounding box center [237, 60] width 14 height 20
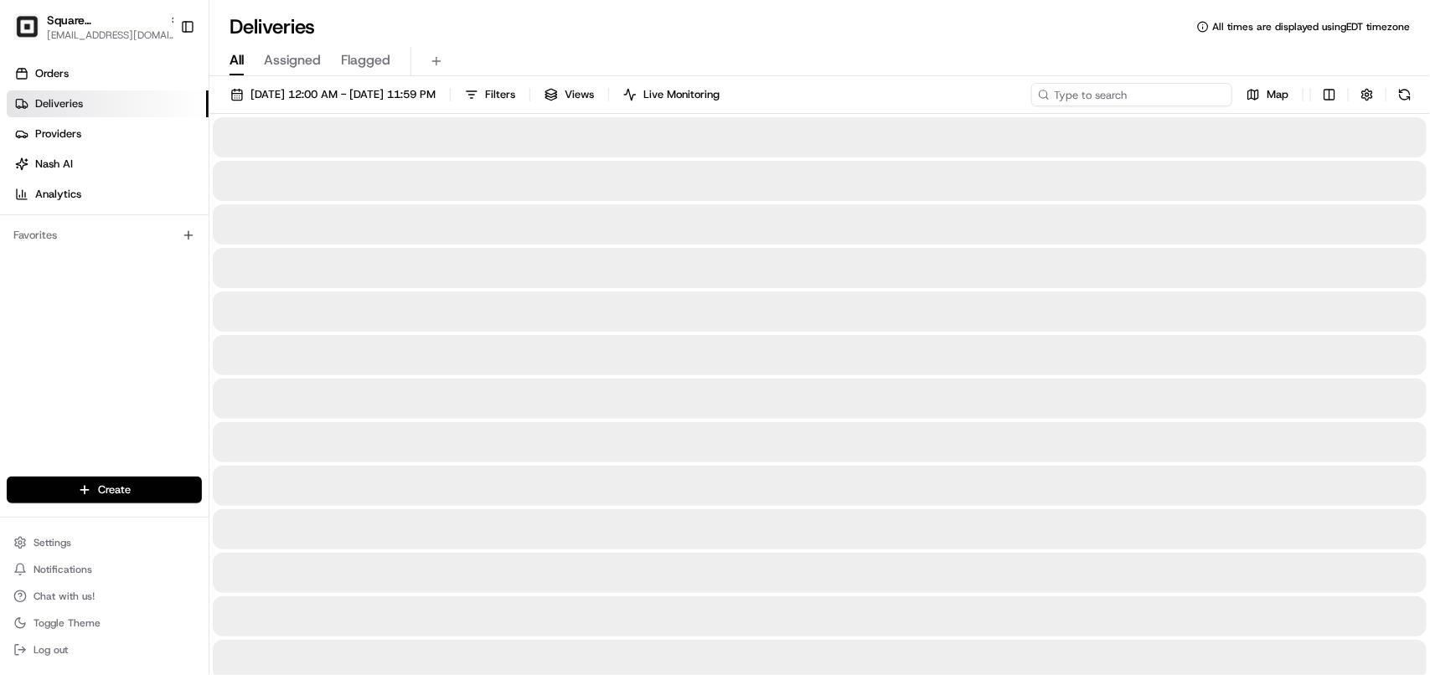
click at [908, 89] on input at bounding box center [1131, 94] width 201 height 23
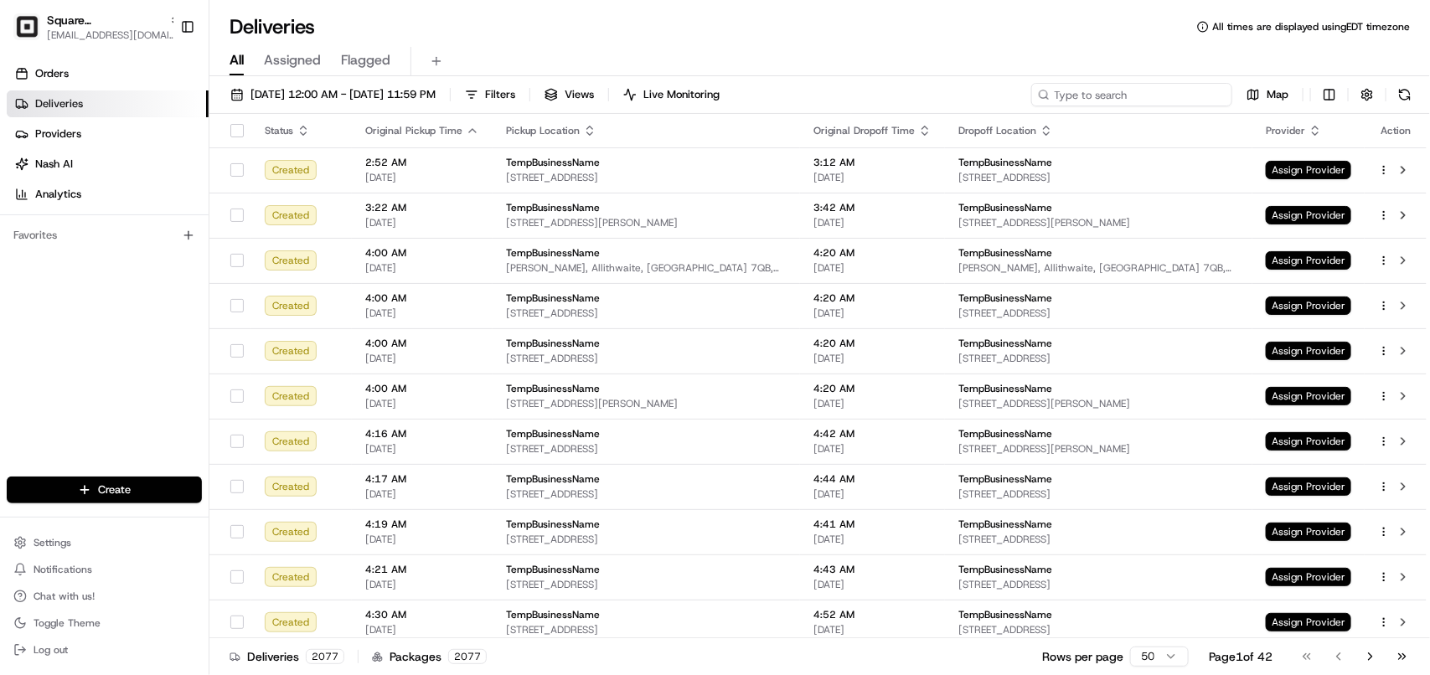
paste input "6138397"
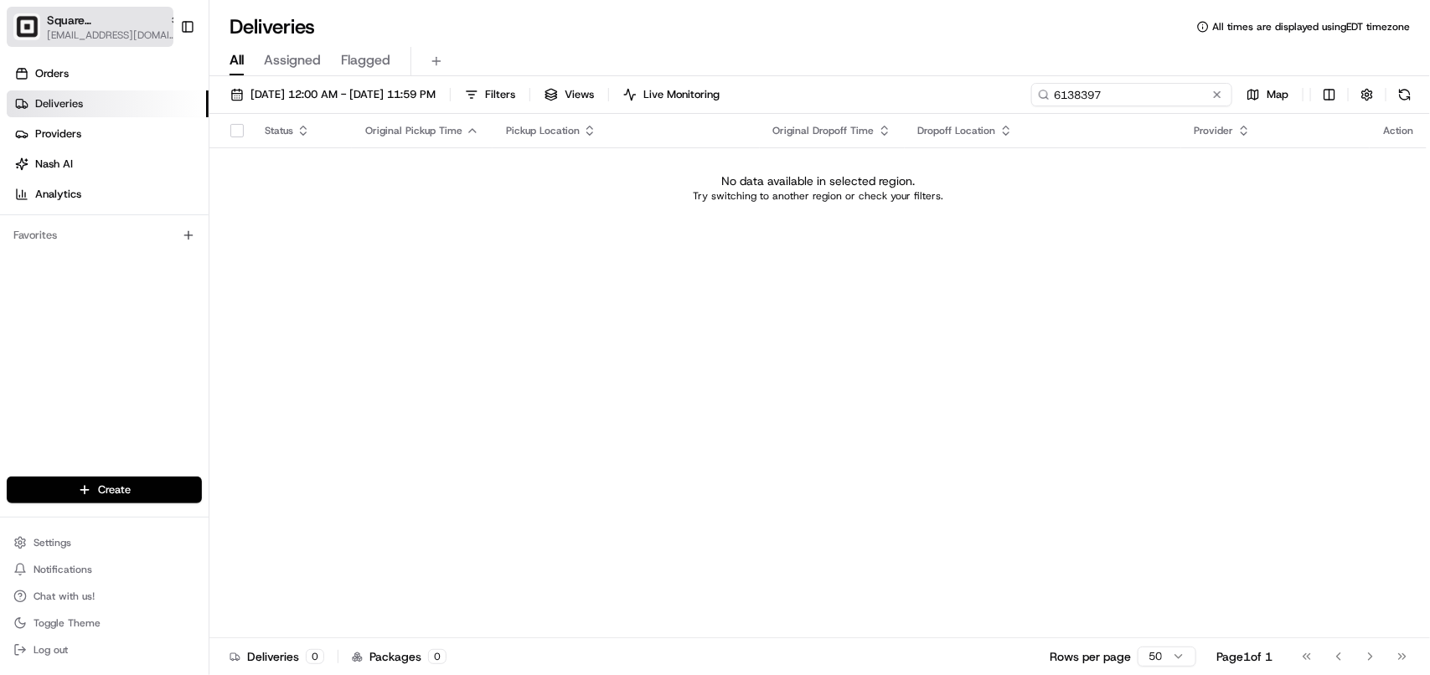
type input "6138397"
click at [94, 34] on span "[EMAIL_ADDRESS][DOMAIN_NAME]" at bounding box center [114, 34] width 134 height 13
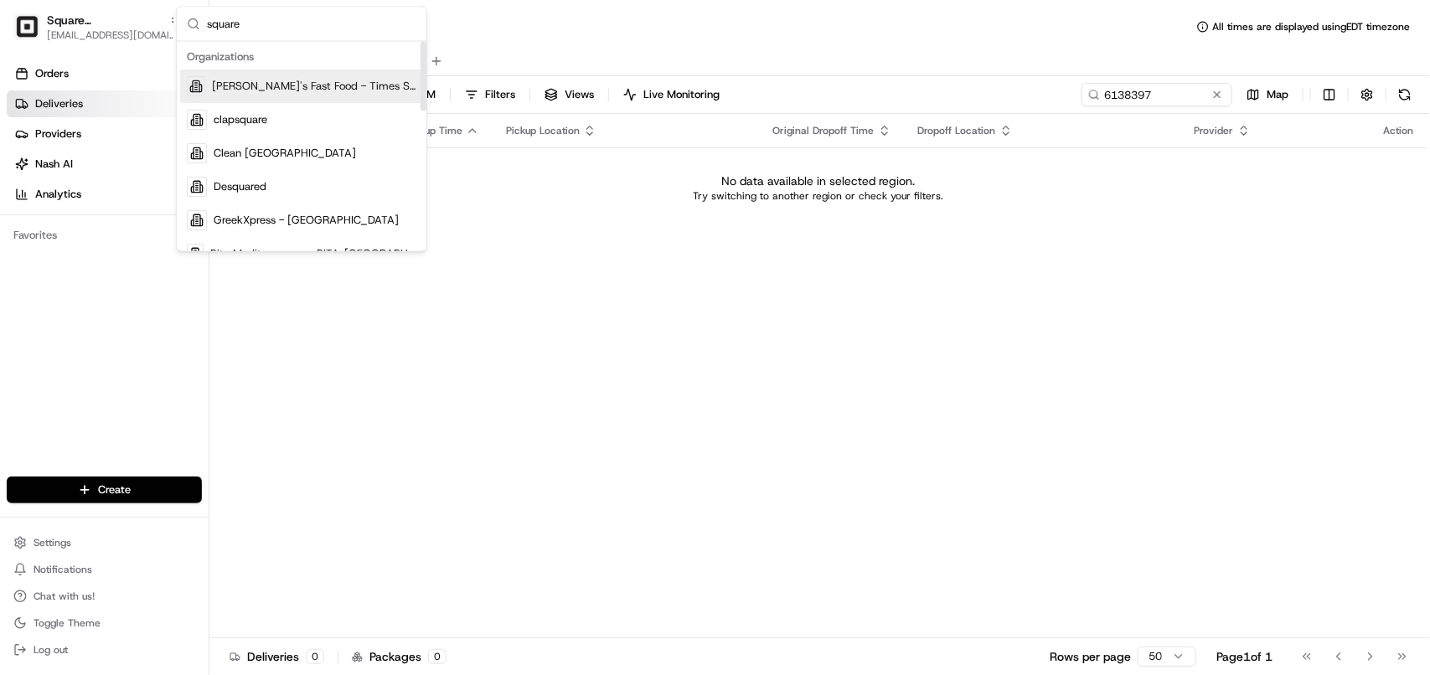
type input "square"
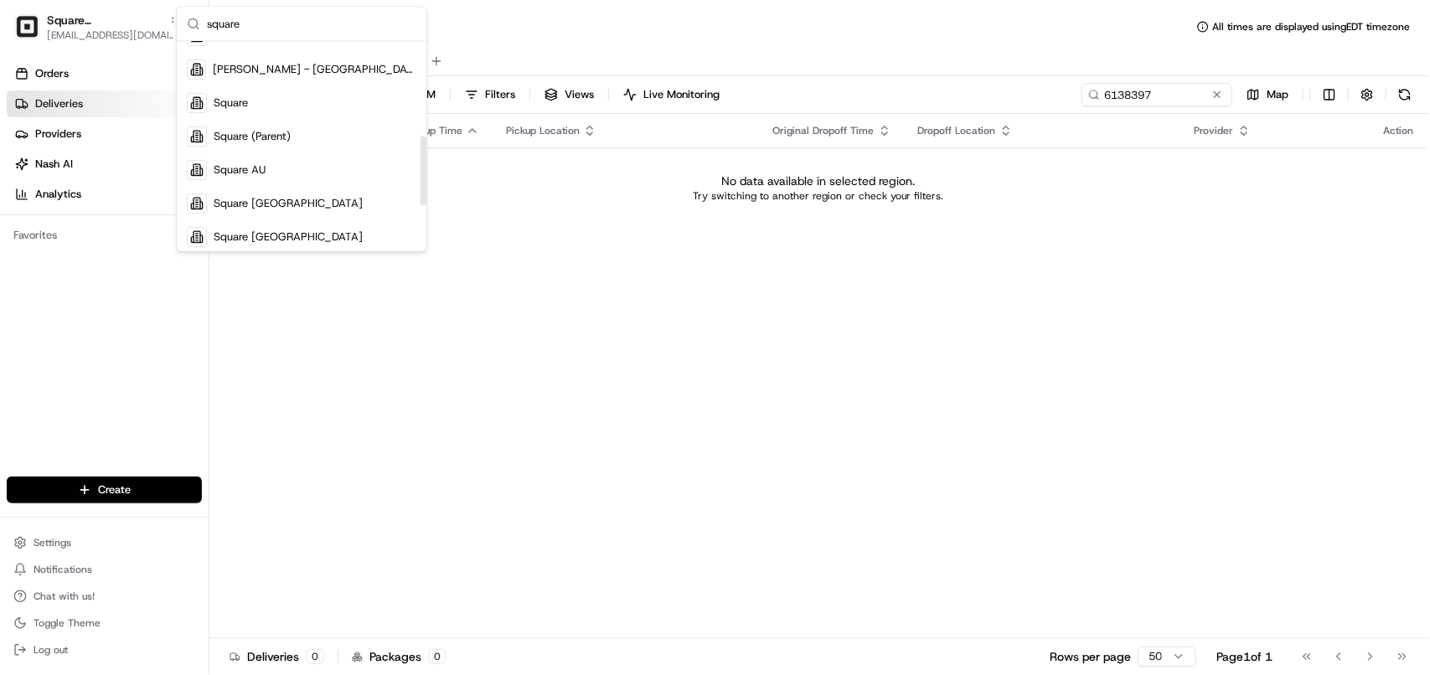
drag, startPoint x: 423, startPoint y: 70, endPoint x: 345, endPoint y: 147, distance: 109.6
click at [421, 162] on div "Suggestions" at bounding box center [424, 171] width 6 height 70
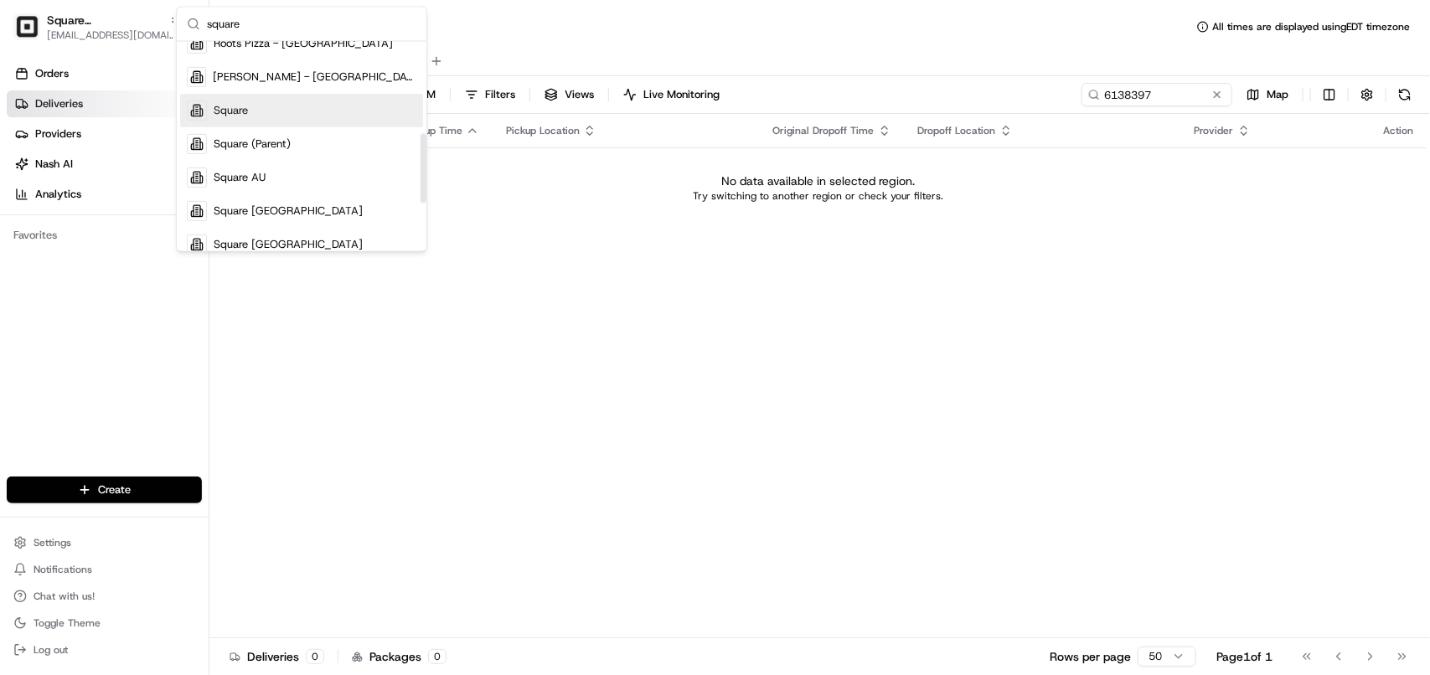
click at [278, 101] on div "Square" at bounding box center [301, 111] width 243 height 34
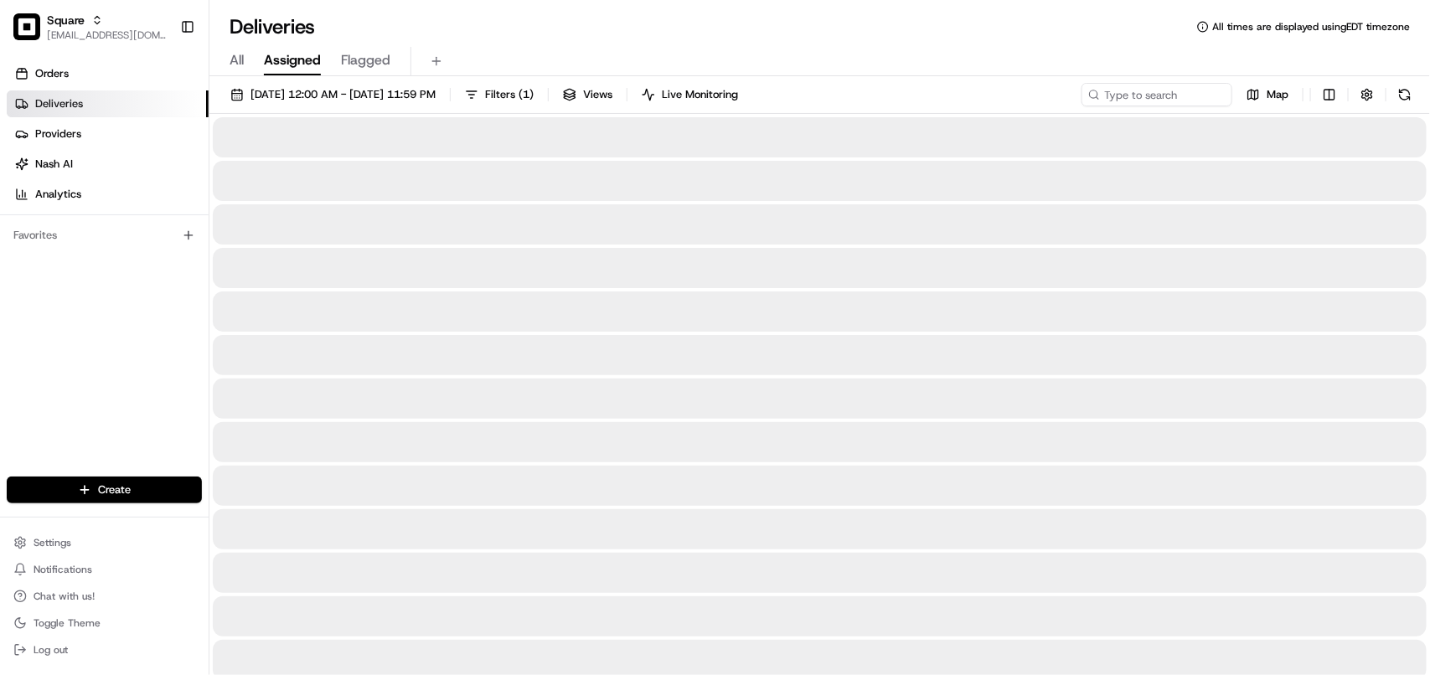
click at [235, 63] on span "All" at bounding box center [237, 60] width 14 height 20
click at [908, 94] on input at bounding box center [1131, 94] width 201 height 23
paste input "6138397"
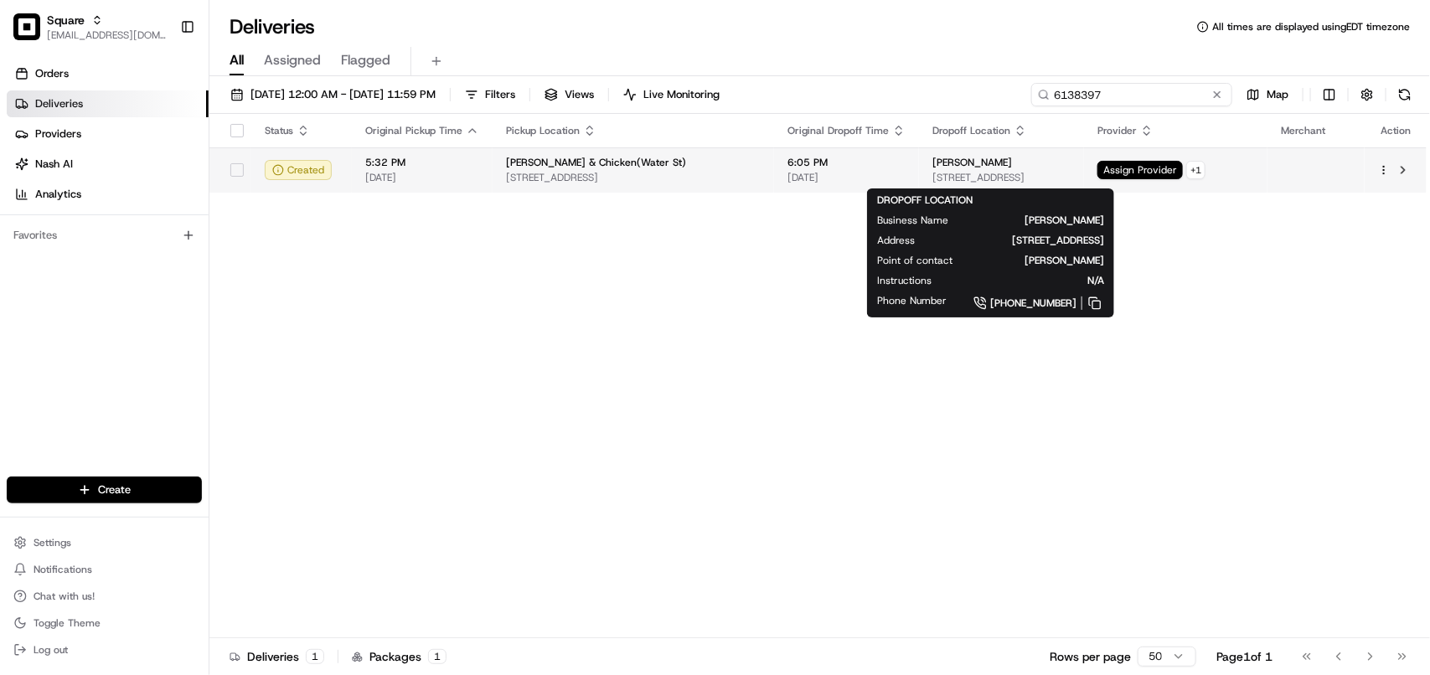
type input "6138397"
click at [908, 180] on span "[STREET_ADDRESS]" at bounding box center [1002, 177] width 138 height 13
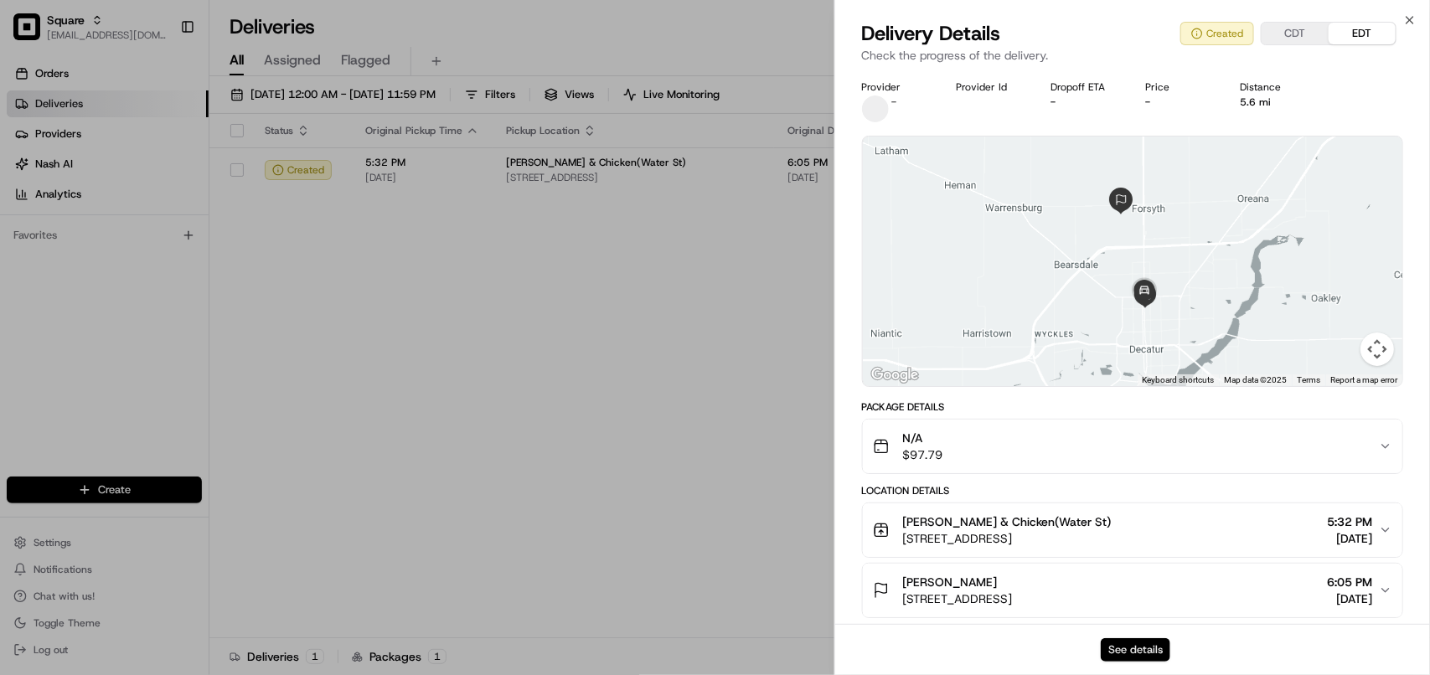
drag, startPoint x: 1121, startPoint y: 647, endPoint x: 1125, endPoint y: 654, distance: 8.6
click at [908, 649] on button "See details" at bounding box center [1136, 649] width 70 height 23
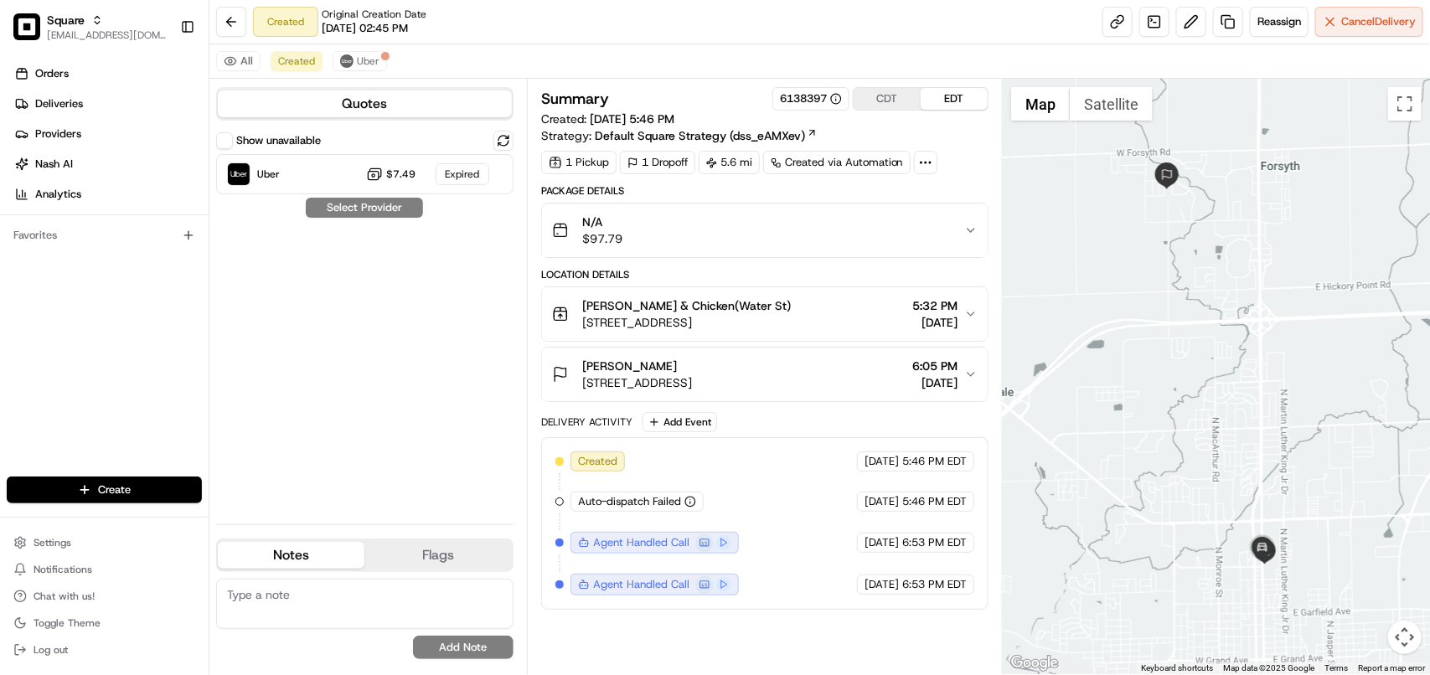
click at [913, 307] on span "5:32 PM" at bounding box center [934, 305] width 45 height 17
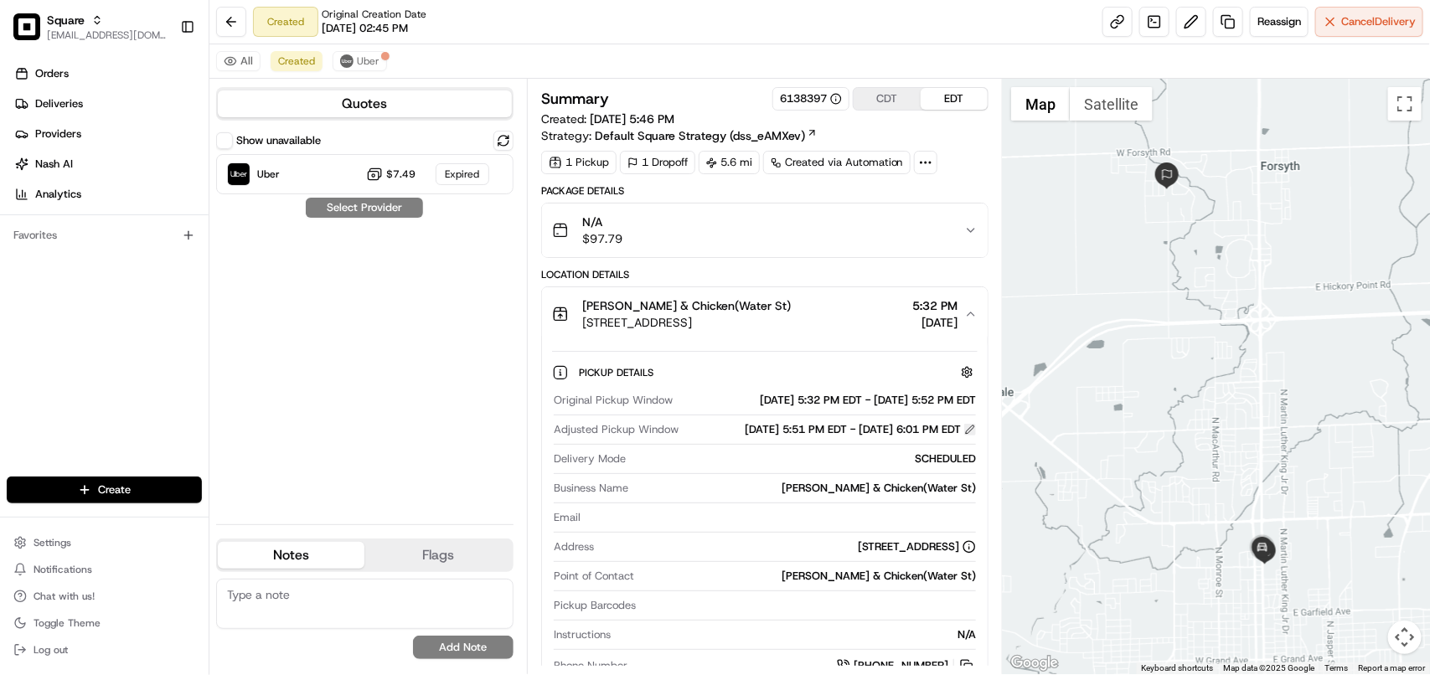
click at [964, 436] on button at bounding box center [970, 430] width 12 height 12
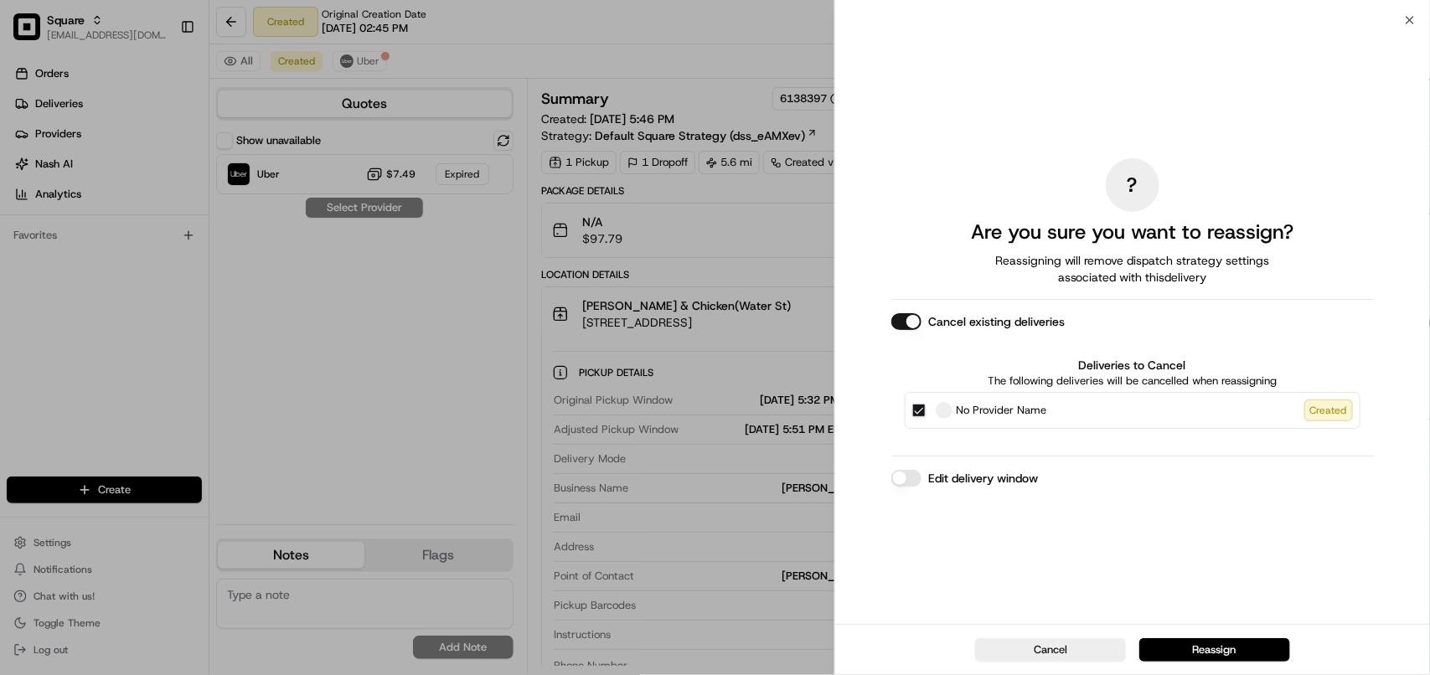
click at [899, 478] on button "Edit delivery window" at bounding box center [907, 478] width 30 height 17
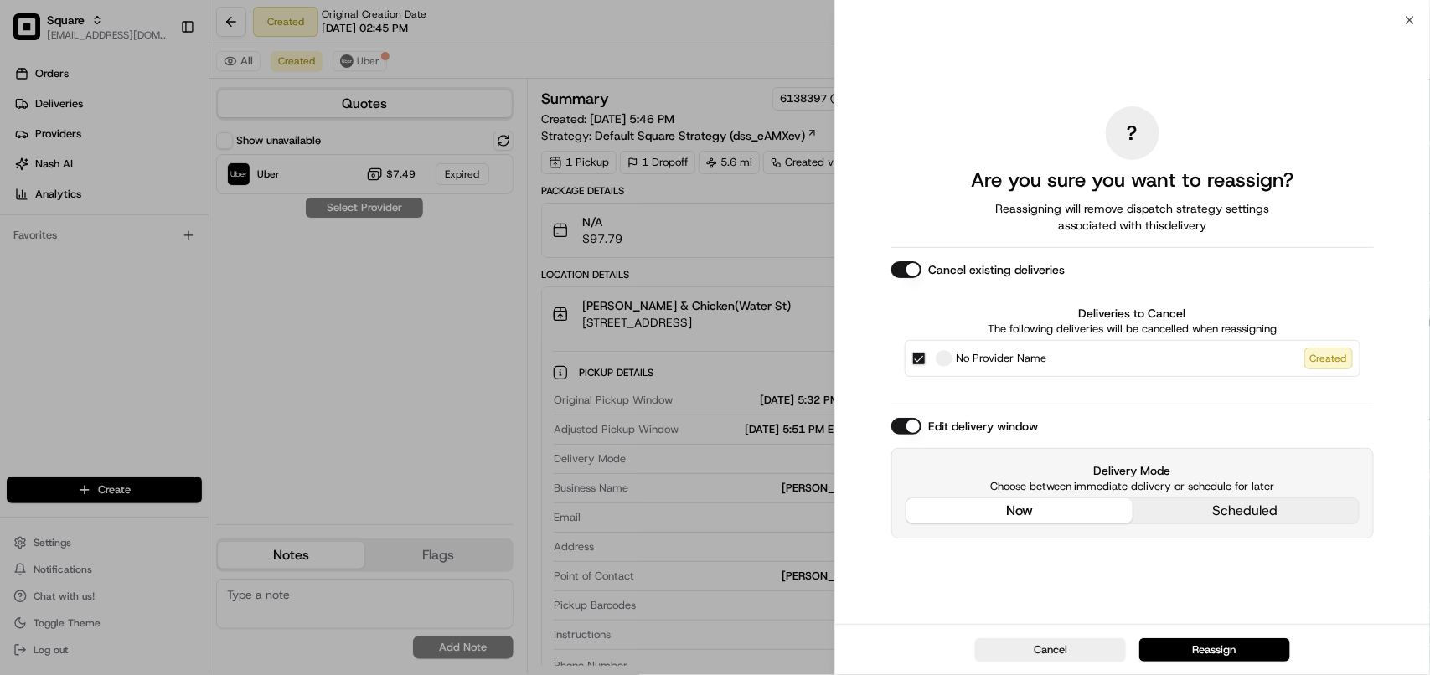
click at [1036, 340] on div "? Are you sure you want to reassign? Reassigning will remove dispatch strategy …" at bounding box center [1133, 321] width 483 height 597
click at [1035, 509] on button "now" at bounding box center [1020, 511] width 226 height 25
click at [1225, 648] on button "Reassign" at bounding box center [1215, 649] width 151 height 23
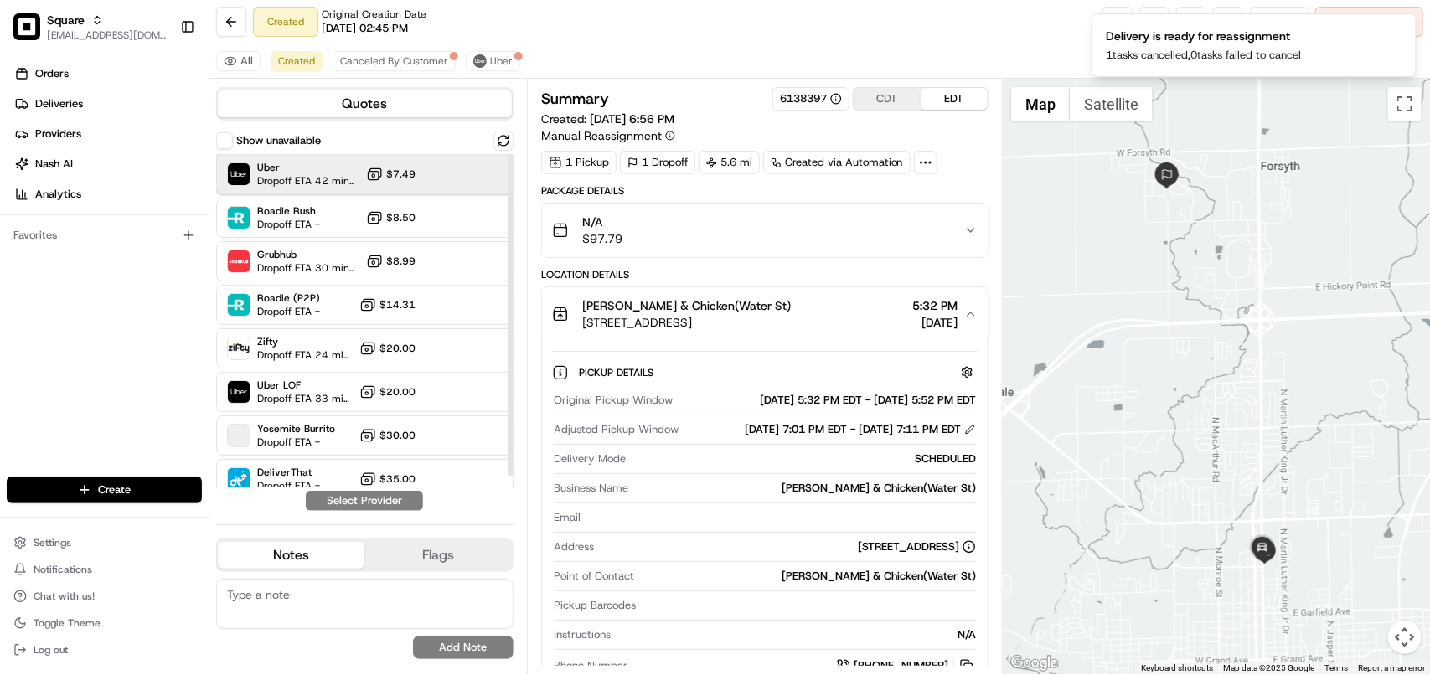
click at [252, 173] on div "Uber Dropoff ETA 42 minutes" at bounding box center [293, 174] width 132 height 27
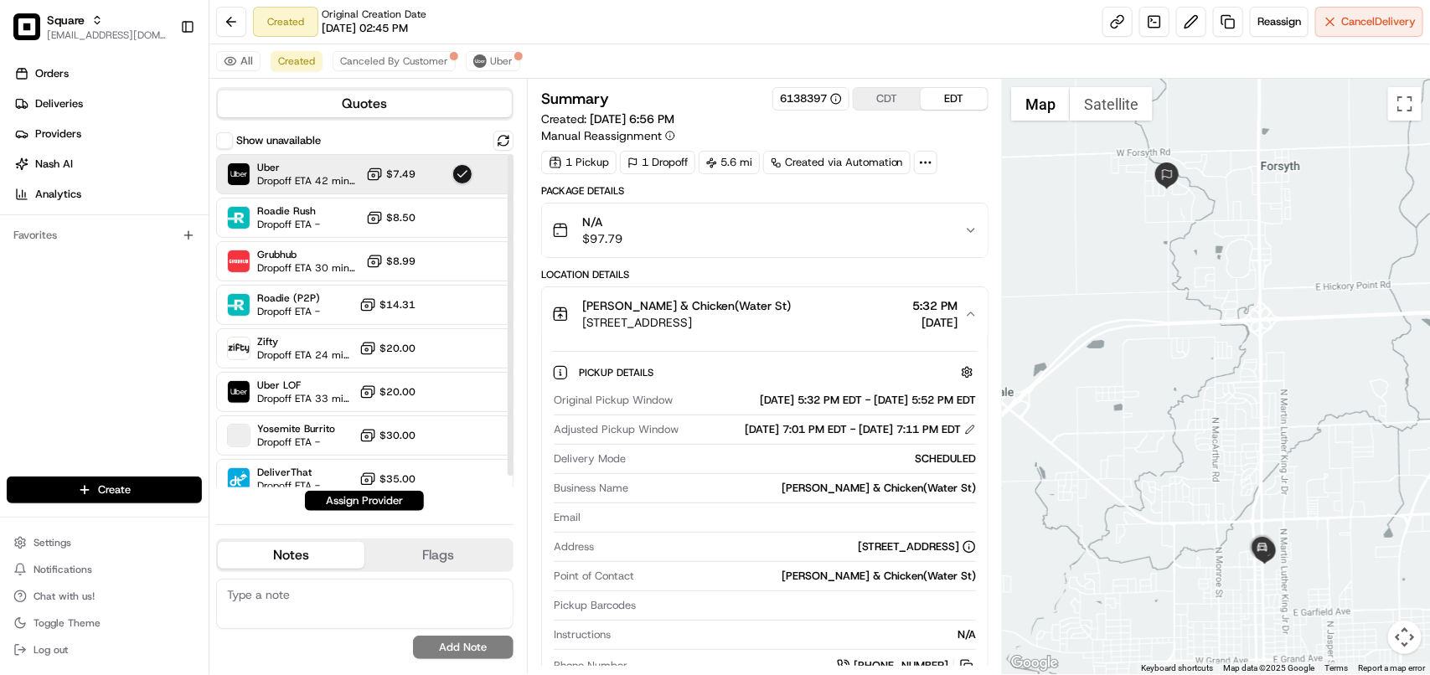
click at [354, 501] on button "Assign Provider" at bounding box center [364, 501] width 119 height 20
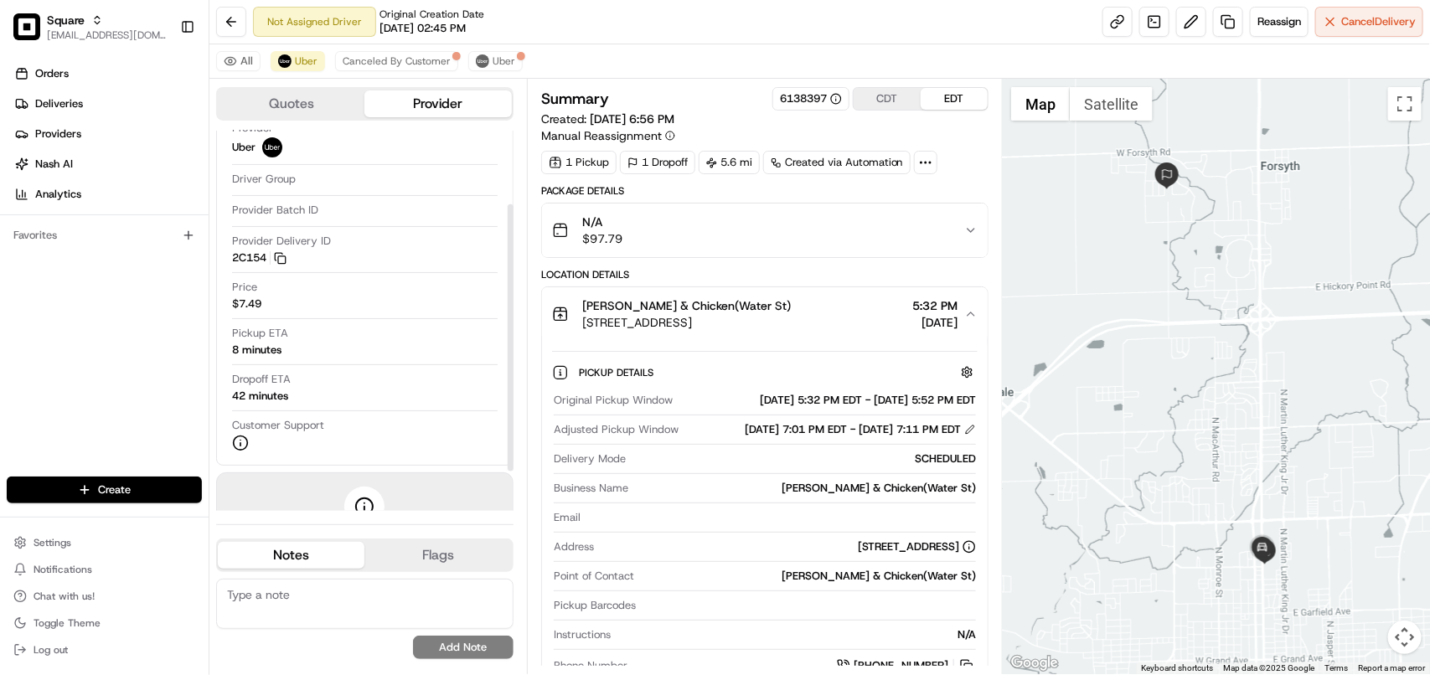
scroll to position [105, 0]
click at [377, 593] on textarea at bounding box center [364, 604] width 297 height 50
paste textarea "**Caller Information: Merchant **Reason for calling: Re-assignment **Resolution…"
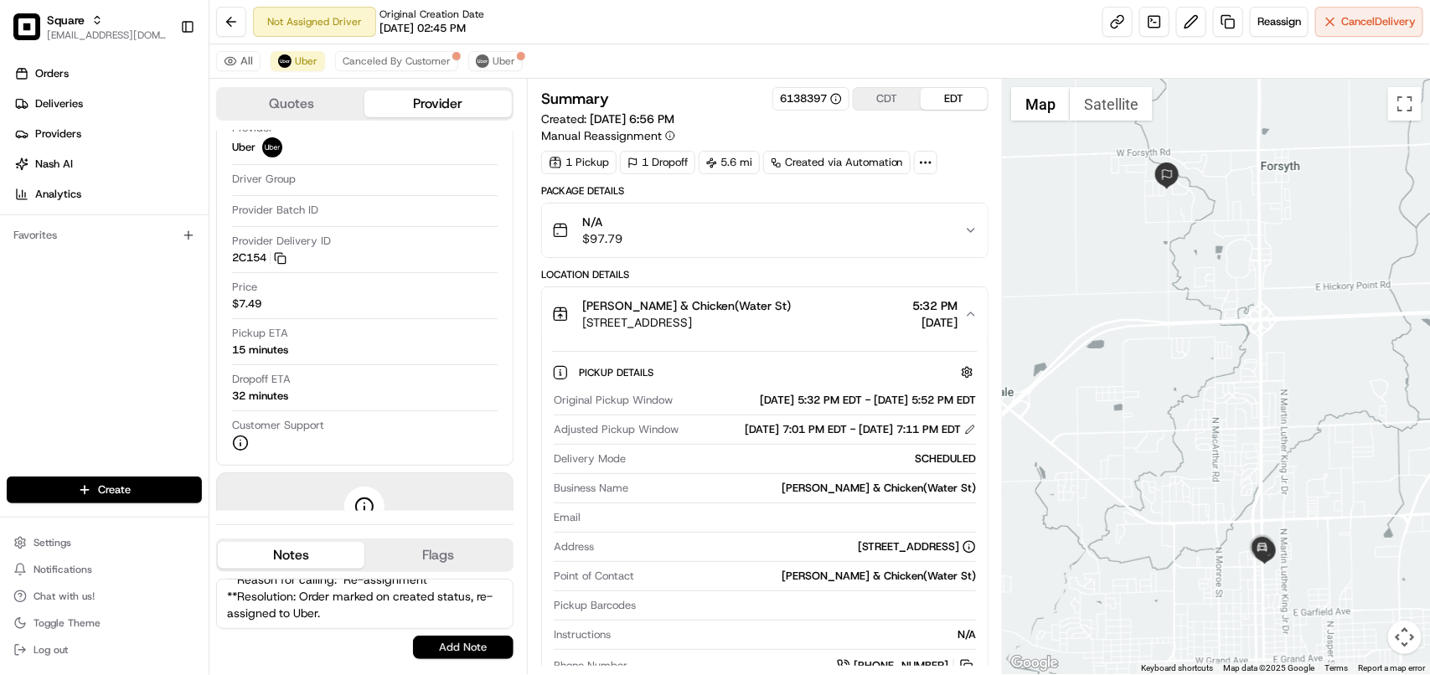
type textarea "**Caller Information: Merchant **Reason for calling: Re-assignment **Resolution…"
click at [434, 648] on button "Add Note" at bounding box center [463, 647] width 101 height 23
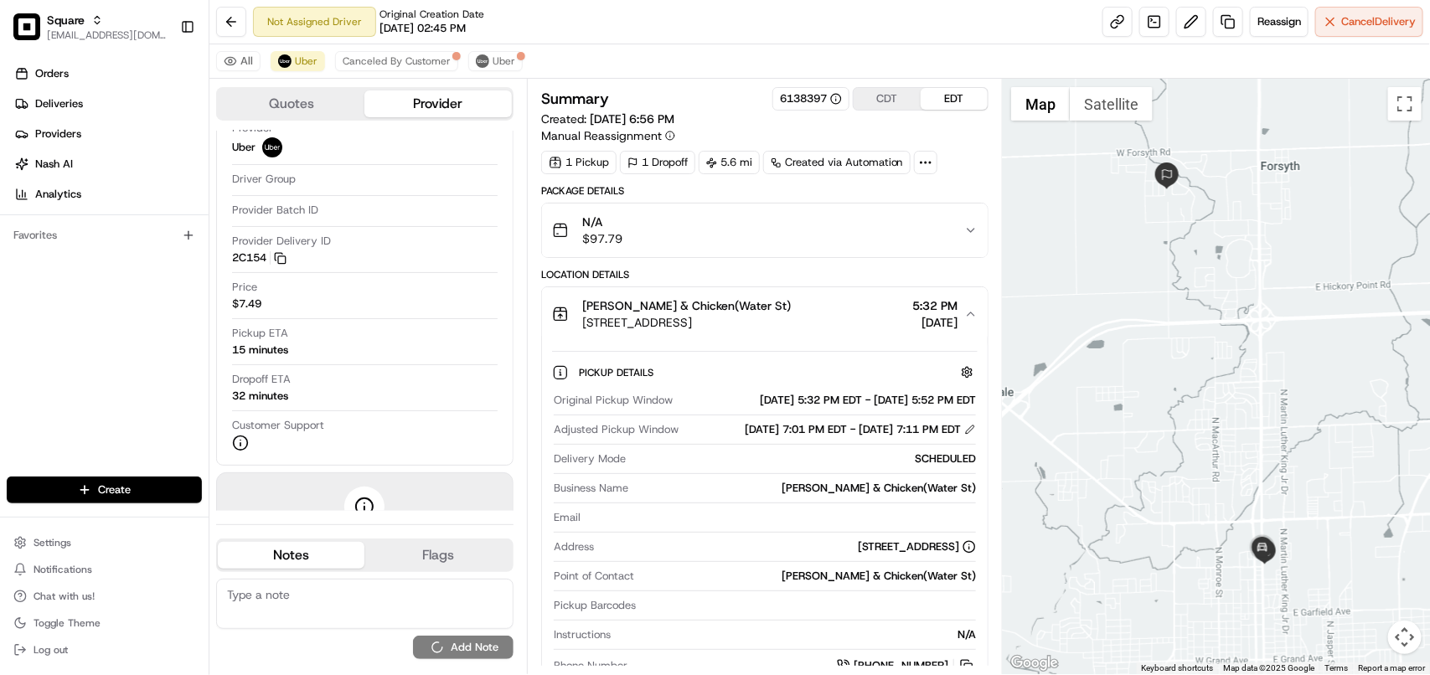
scroll to position [0, 0]
